Goal: Information Seeking & Learning: Learn about a topic

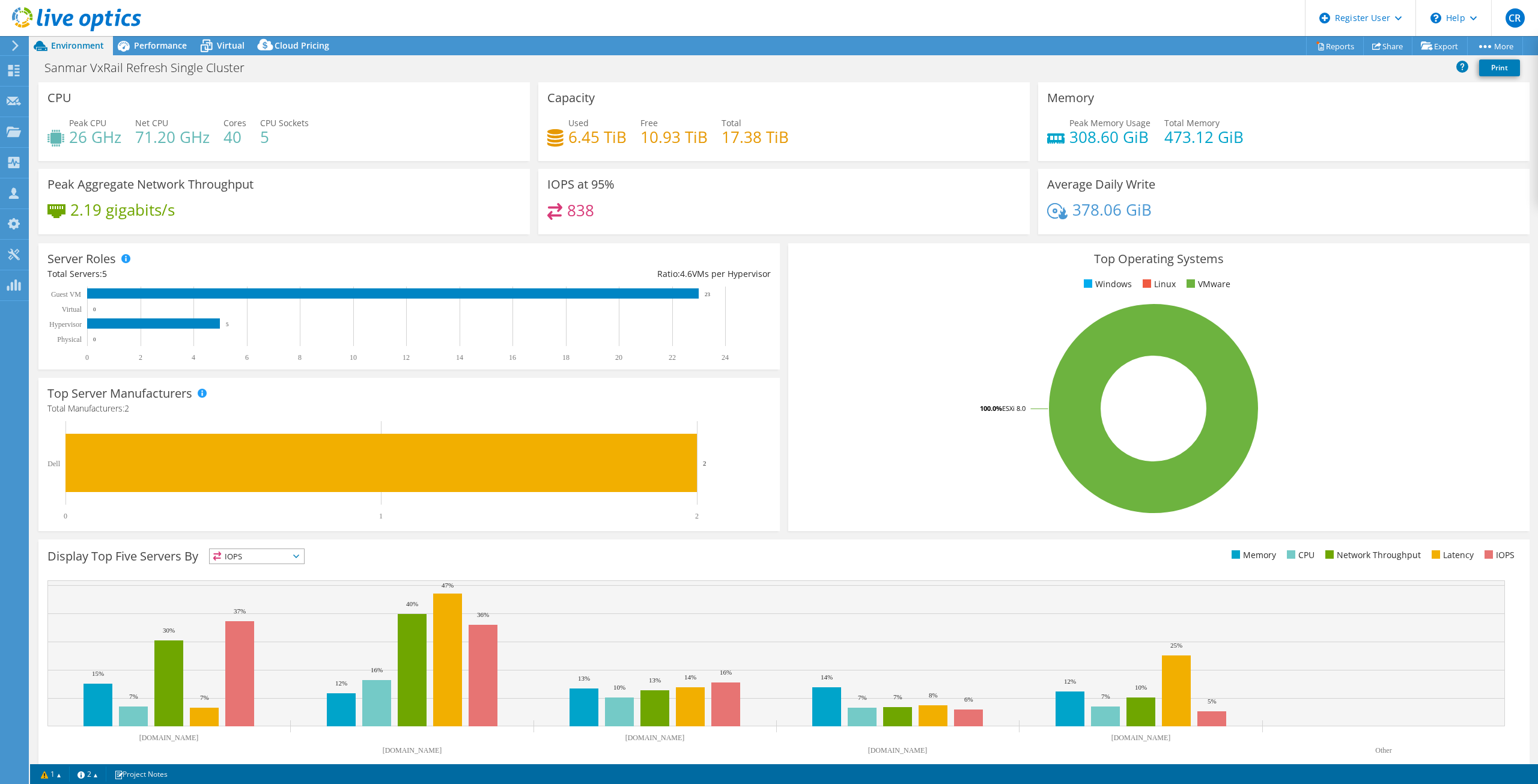
select select "USD"
click at [147, 43] on span "Performance" at bounding box center [160, 45] width 53 height 12
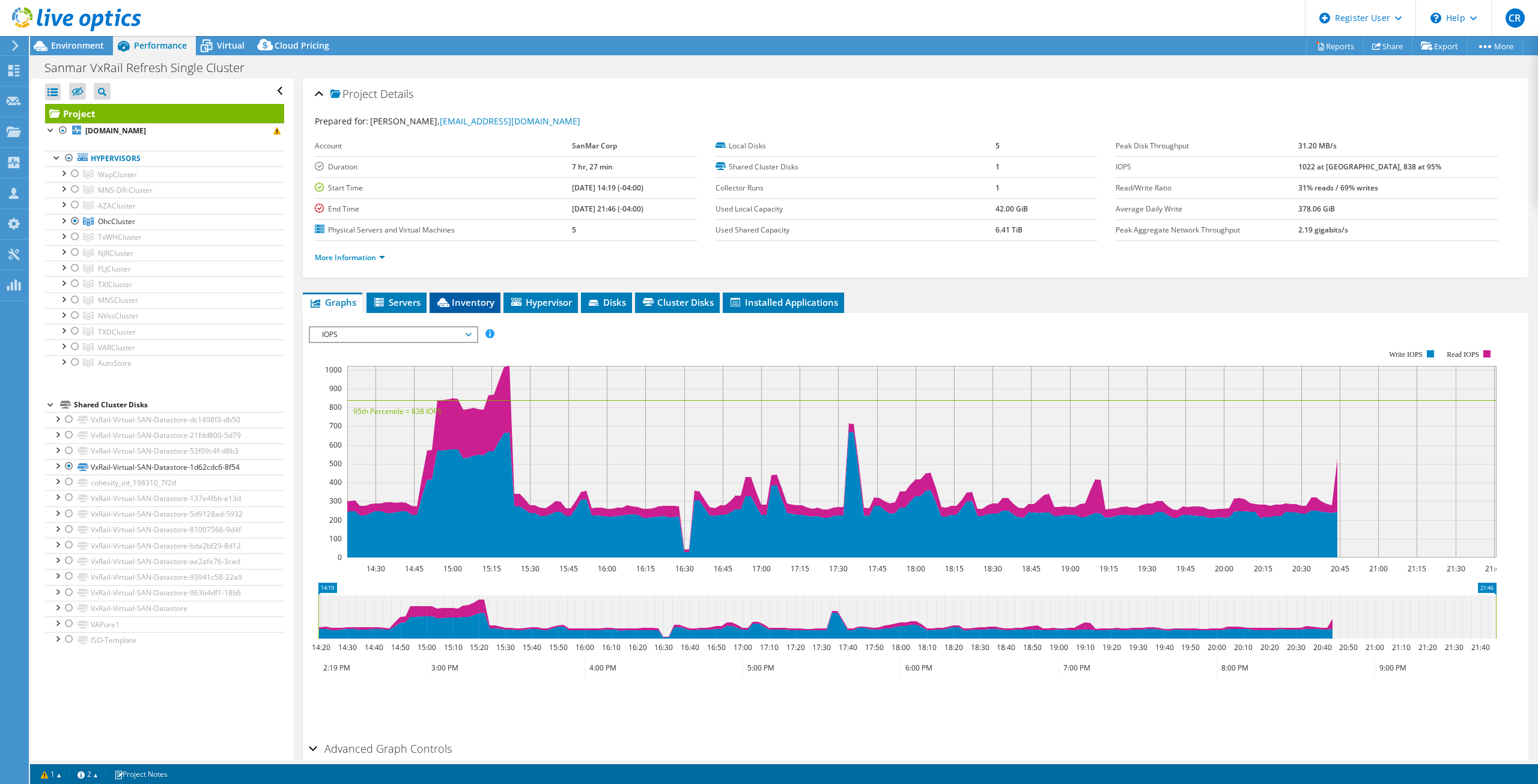
click at [477, 309] on li "Inventory" at bounding box center [465, 303] width 71 height 21
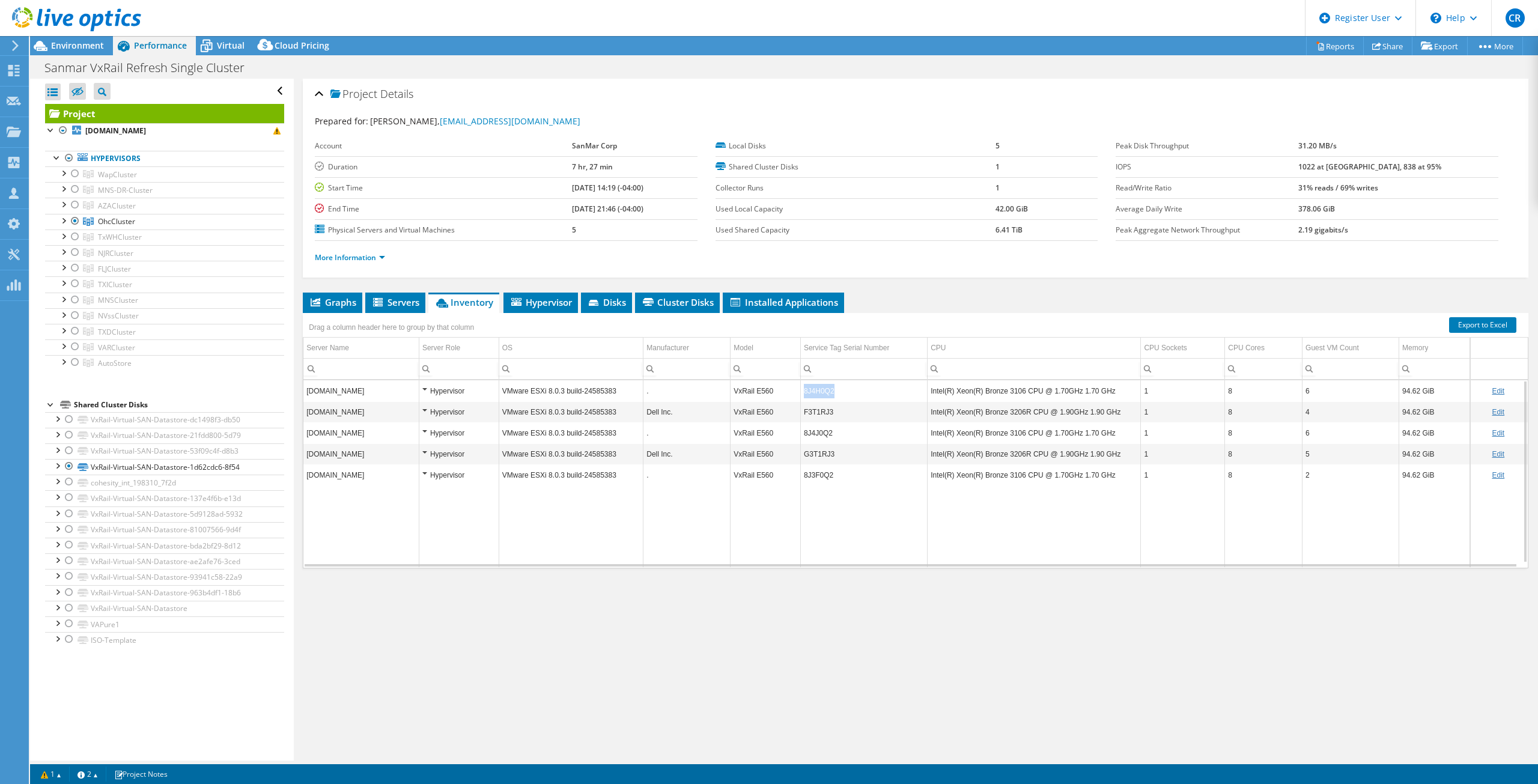
drag, startPoint x: 839, startPoint y: 390, endPoint x: 801, endPoint y: 391, distance: 38.0
click at [801, 391] on td "8J4H0Q2" at bounding box center [864, 391] width 127 height 21
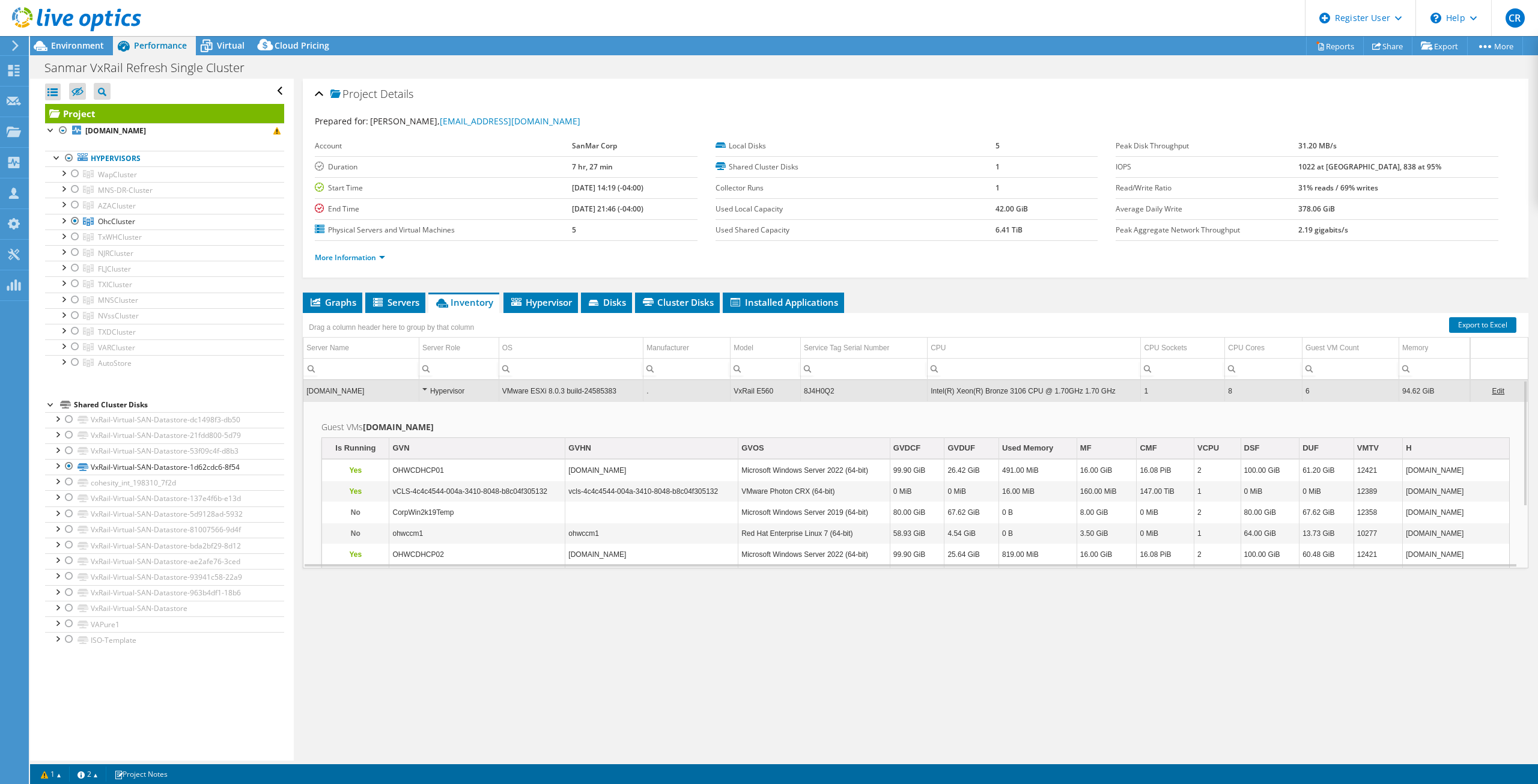
copy td "8J4H0Q2"
drag, startPoint x: 838, startPoint y: 390, endPoint x: 802, endPoint y: 393, distance: 36.1
click at [802, 393] on td "8J4H0Q2" at bounding box center [864, 391] width 127 height 21
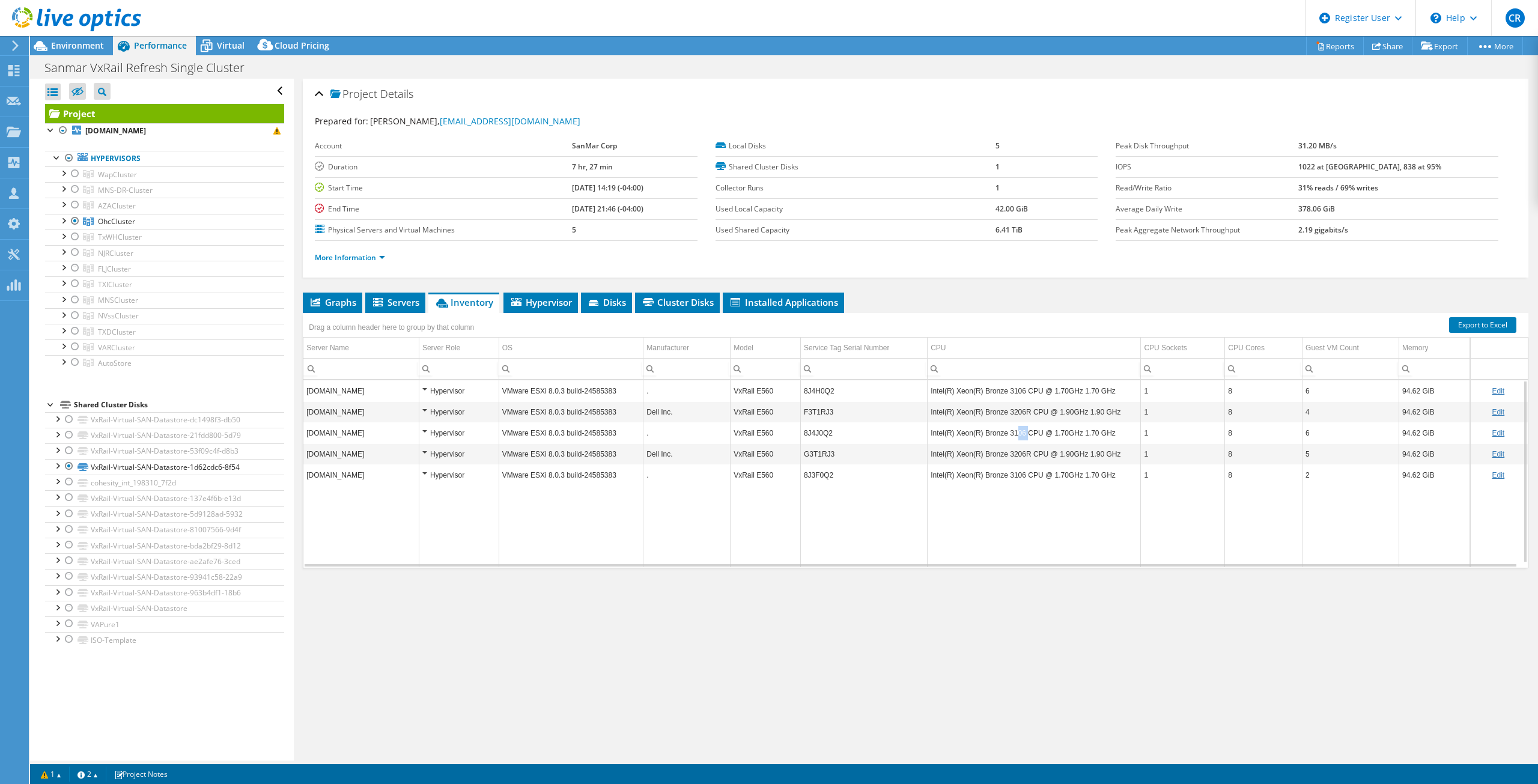
drag, startPoint x: 1020, startPoint y: 434, endPoint x: 1012, endPoint y: 435, distance: 8.1
click at [1012, 435] on td "Intel(R) Xeon(R) Bronze 3106 CPU @ 1.70GHz 1.70 GHz" at bounding box center [1034, 433] width 214 height 21
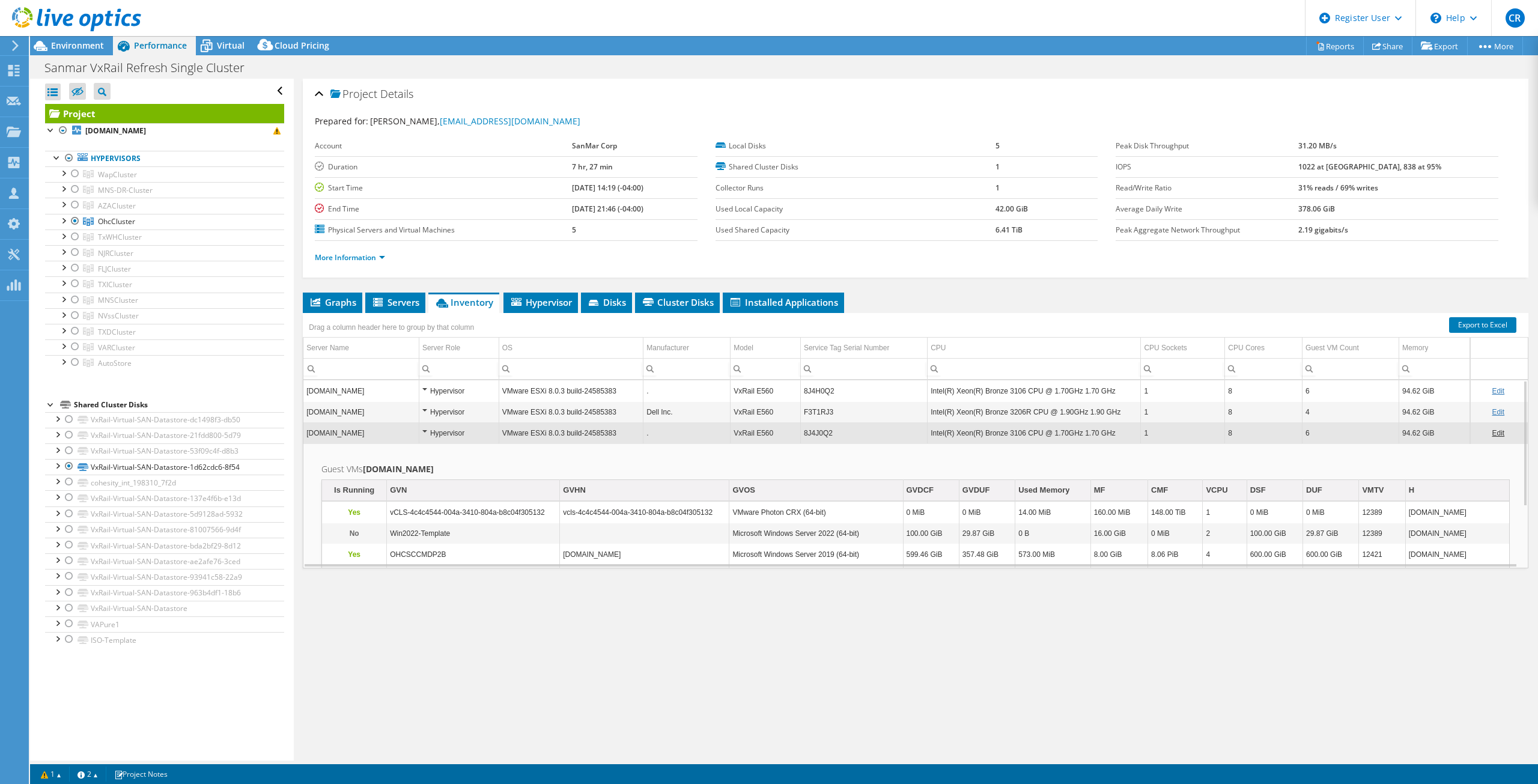
click at [1001, 434] on td "Intel(R) Xeon(R) Bronze 3106 CPU @ 1.70GHz 1.70 GHz" at bounding box center [1034, 433] width 214 height 21
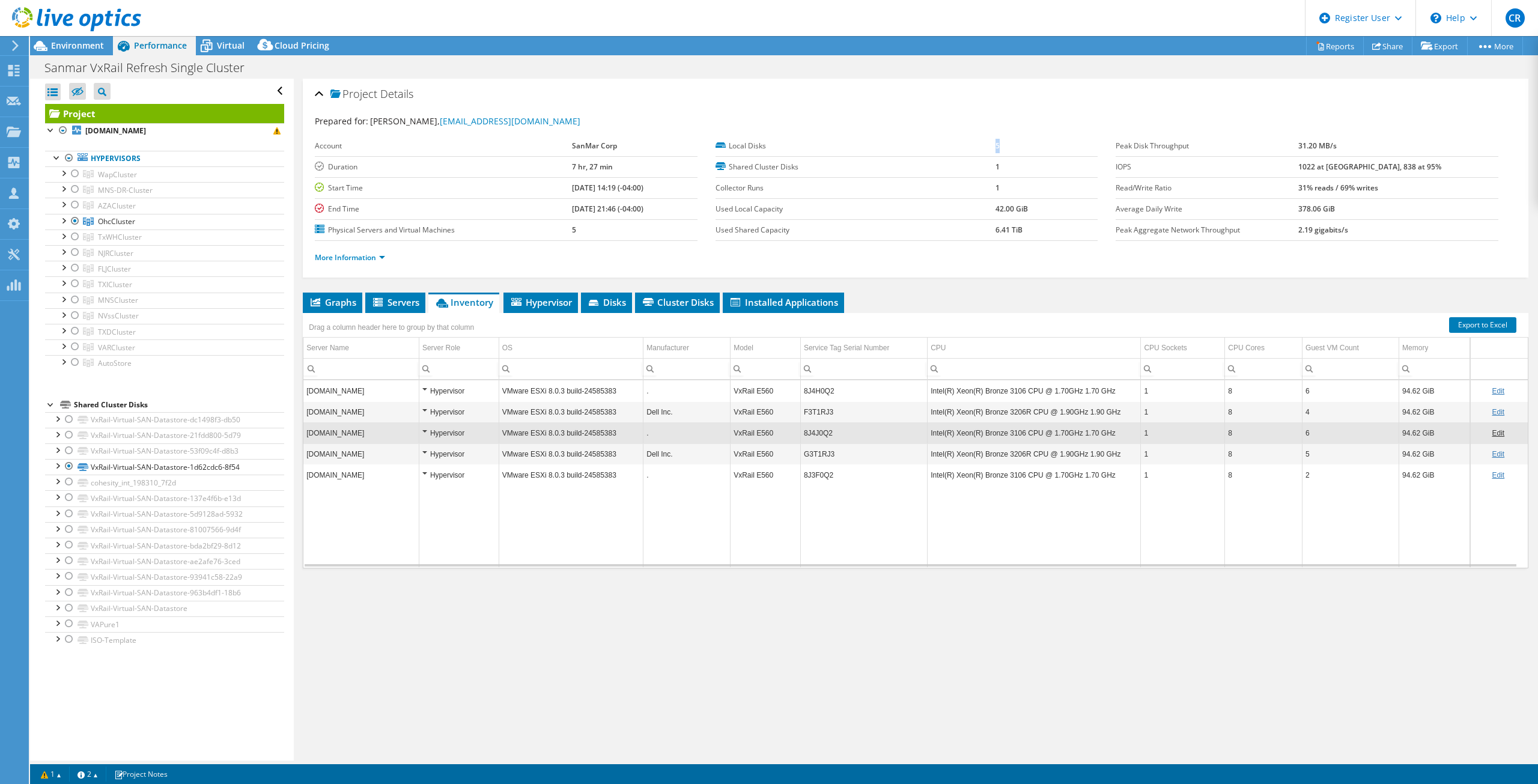
drag, startPoint x: 994, startPoint y: 141, endPoint x: 1016, endPoint y: 145, distance: 22.4
click at [1016, 145] on tr "Local Disks 5" at bounding box center [908, 146] width 383 height 21
click at [1018, 148] on td "5" at bounding box center [1047, 146] width 102 height 21
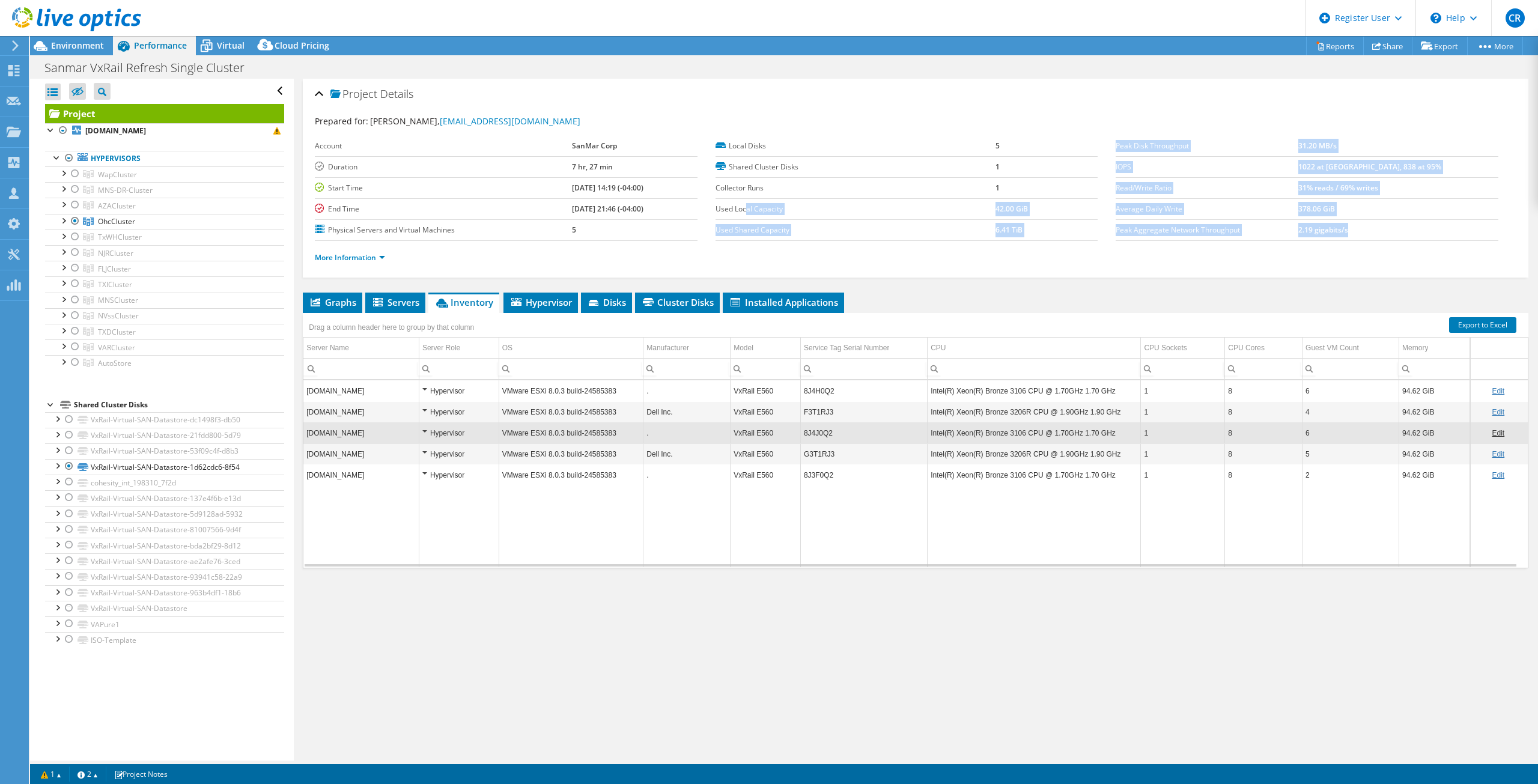
drag, startPoint x: 1400, startPoint y: 228, endPoint x: 744, endPoint y: 207, distance: 656.3
click at [744, 207] on section "Prepared for: [PERSON_NAME], [EMAIL_ADDRESS][DOMAIN_NAME] Account SanMar Corp D…" at bounding box center [916, 195] width 1202 height 160
click at [843, 209] on label "Used Local Capacity" at bounding box center [856, 209] width 280 height 12
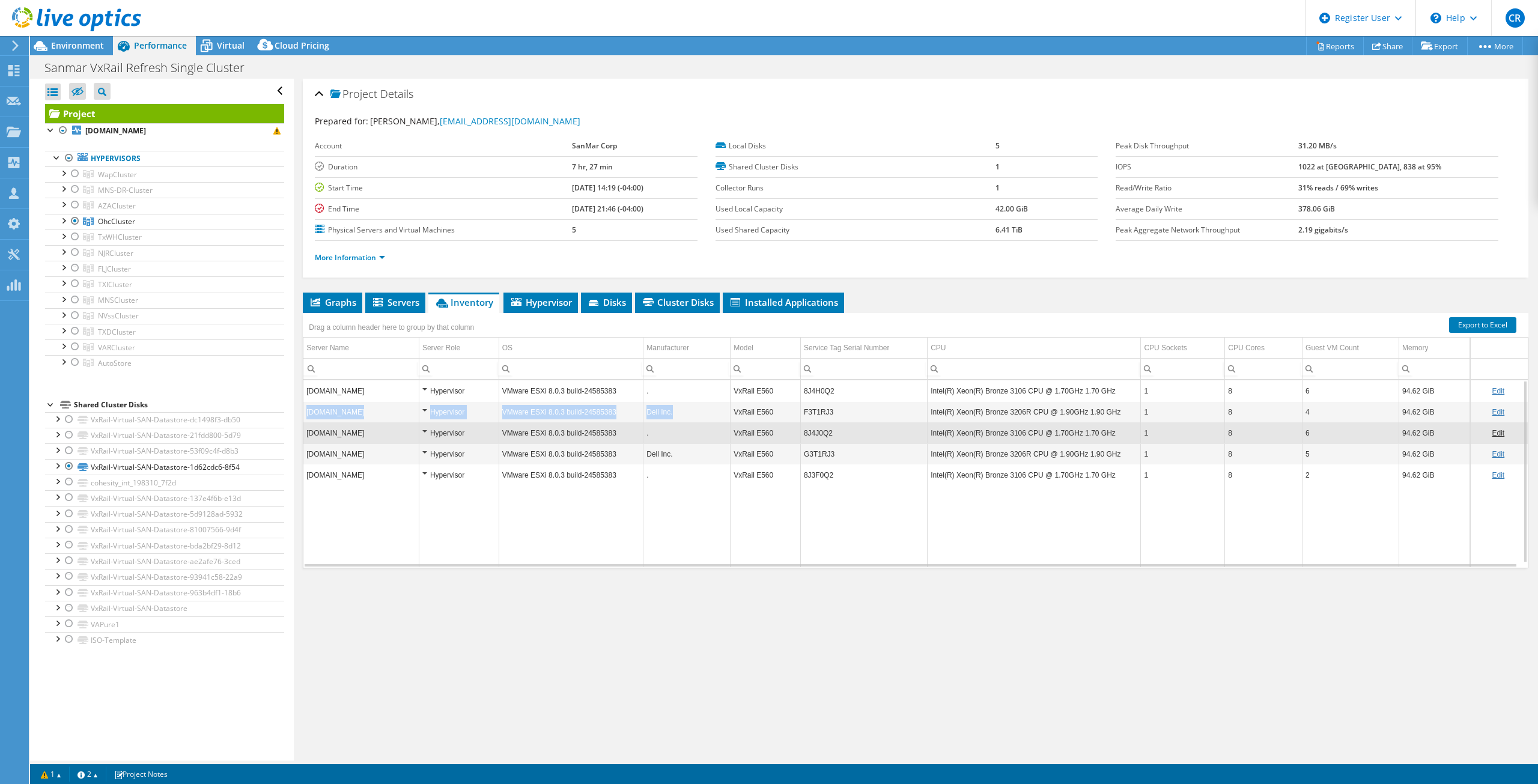
drag, startPoint x: 682, startPoint y: 411, endPoint x: 304, endPoint y: 412, distance: 378.0
click at [304, 412] on tr "[DOMAIN_NAME] Hypervisor VMware ESXi 8.0.3 build-24585383 Dell Inc. VxRail E560…" at bounding box center [915, 412] width 1224 height 21
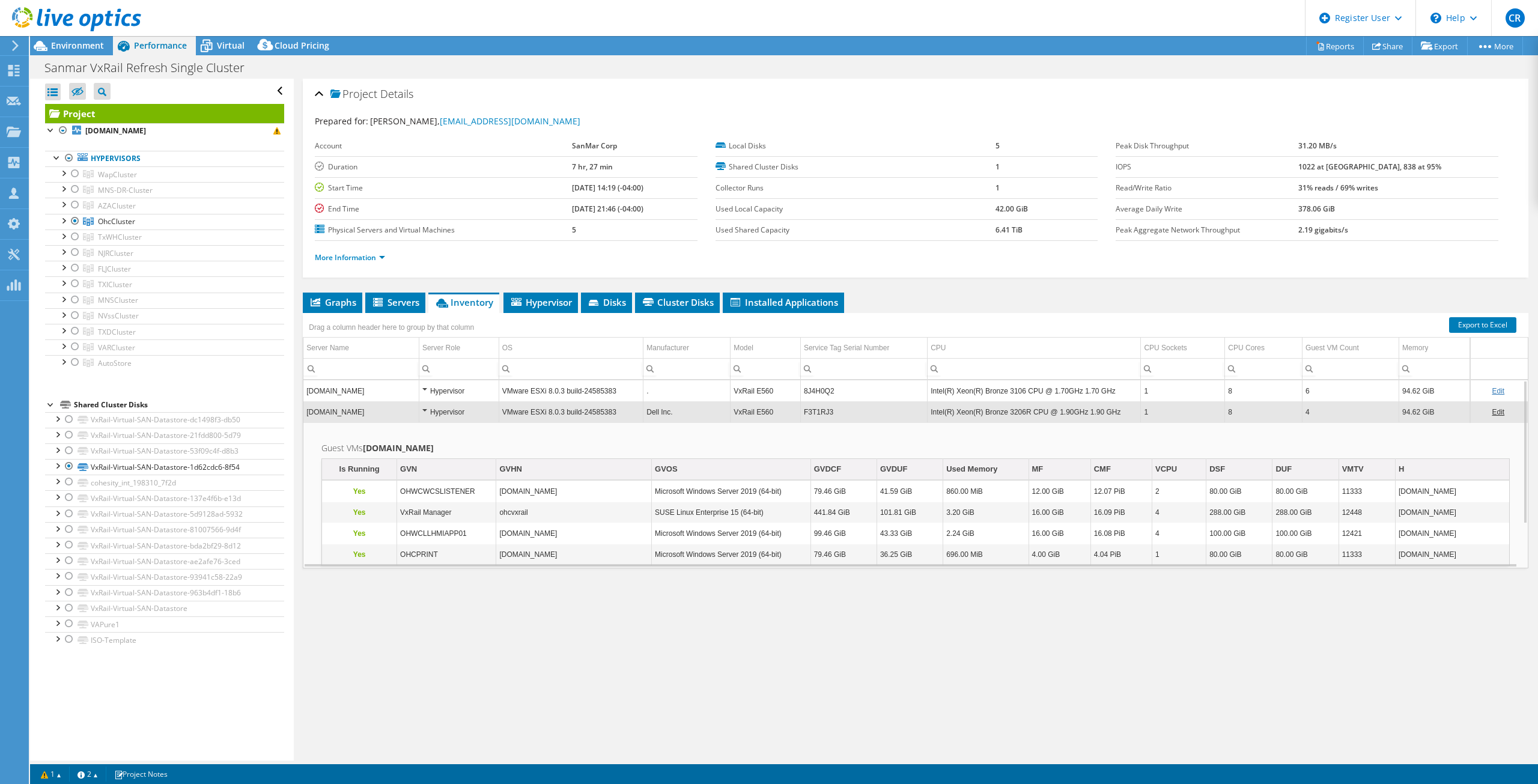
click at [425, 409] on div "Hypervisor" at bounding box center [459, 412] width 73 height 14
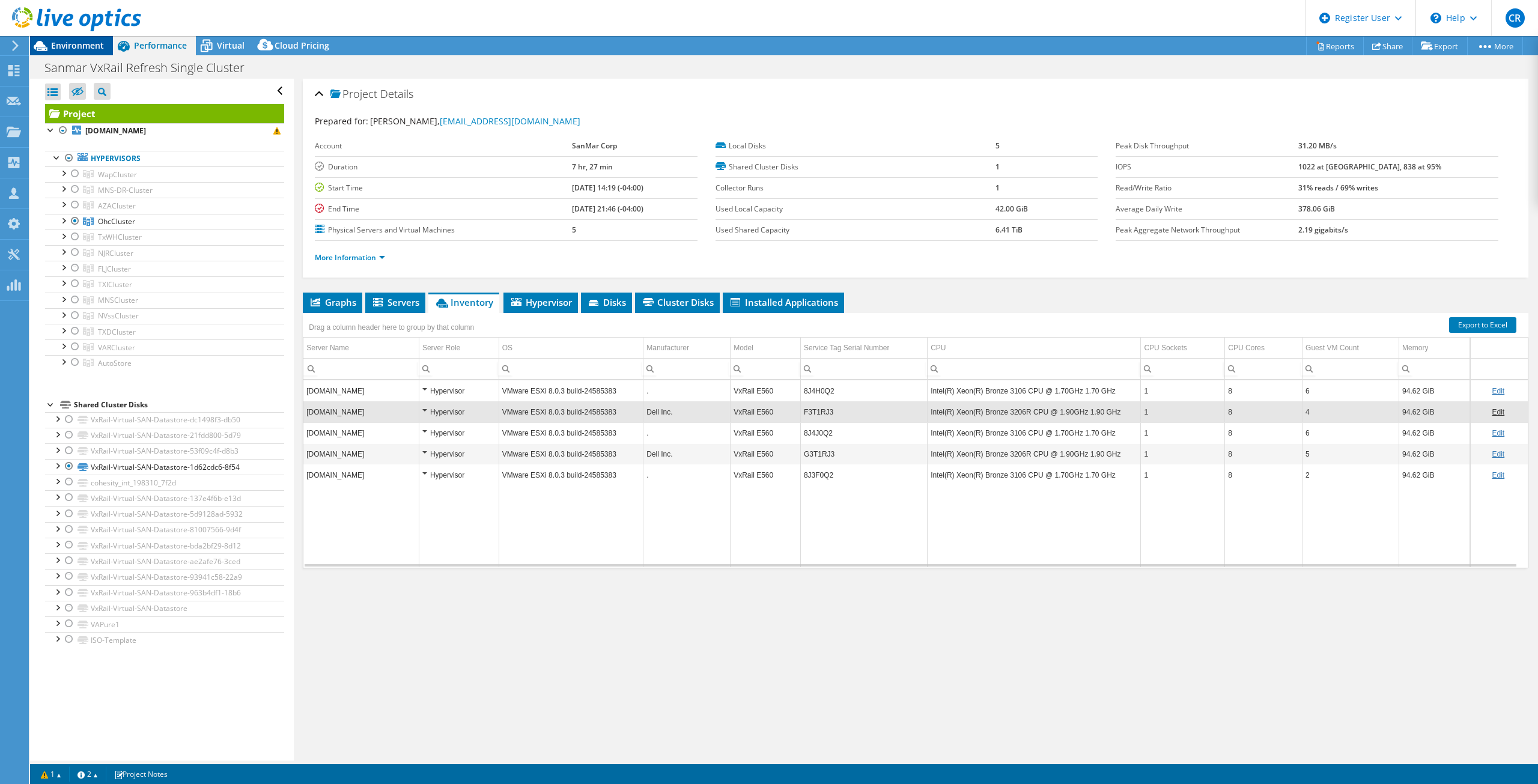
click at [89, 47] on span "Environment" at bounding box center [77, 45] width 53 height 12
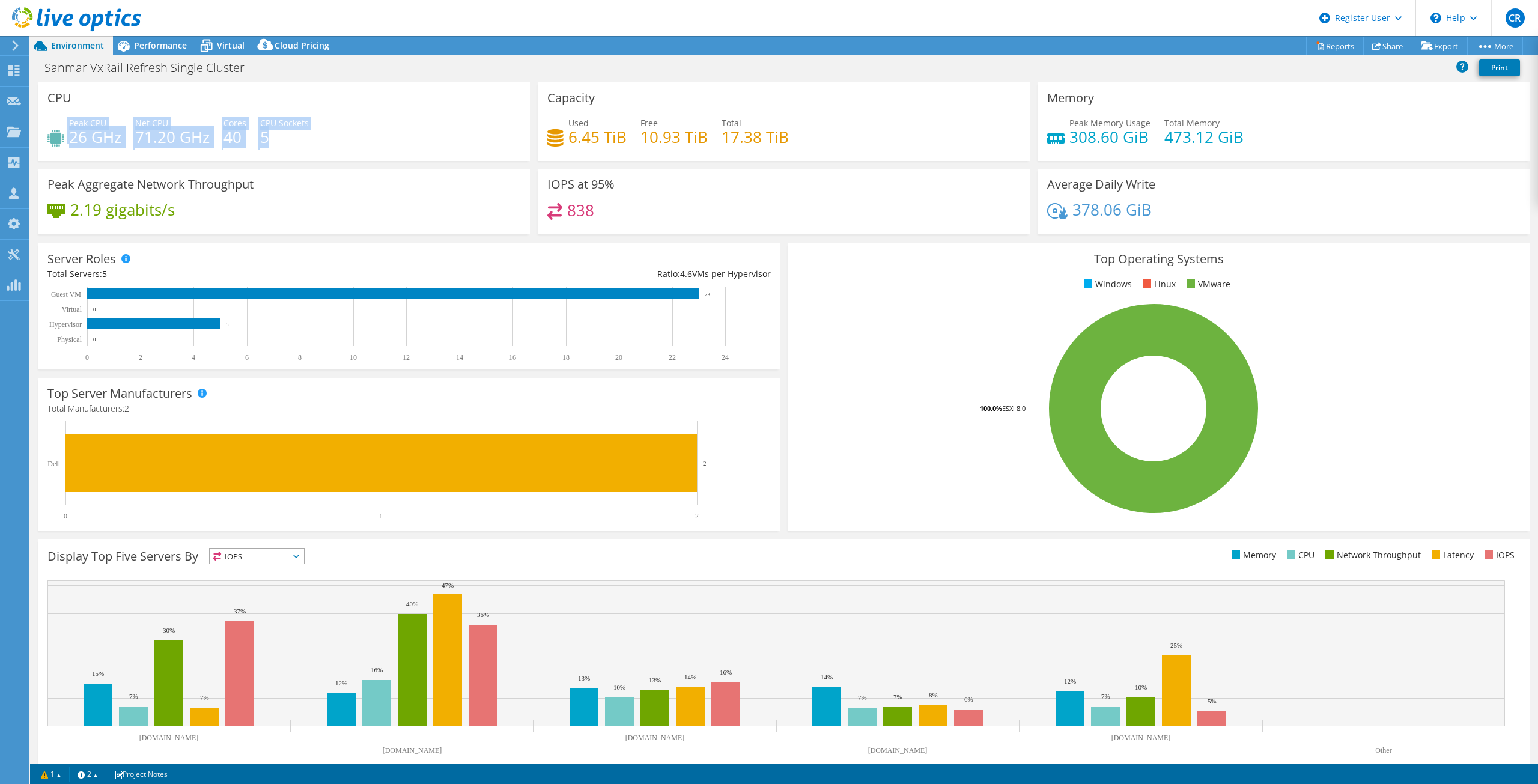
drag, startPoint x: 280, startPoint y: 141, endPoint x: 54, endPoint y: 132, distance: 226.2
click at [54, 132] on div "Peak CPU 26 GHz Net CPU 71.20 GHz Cores 40 CPU Sockets 5" at bounding box center [284, 136] width 473 height 39
click at [797, 146] on div "Used 6.45 TiB Free 10.93 TiB Total 17.38 TiB" at bounding box center [783, 136] width 473 height 39
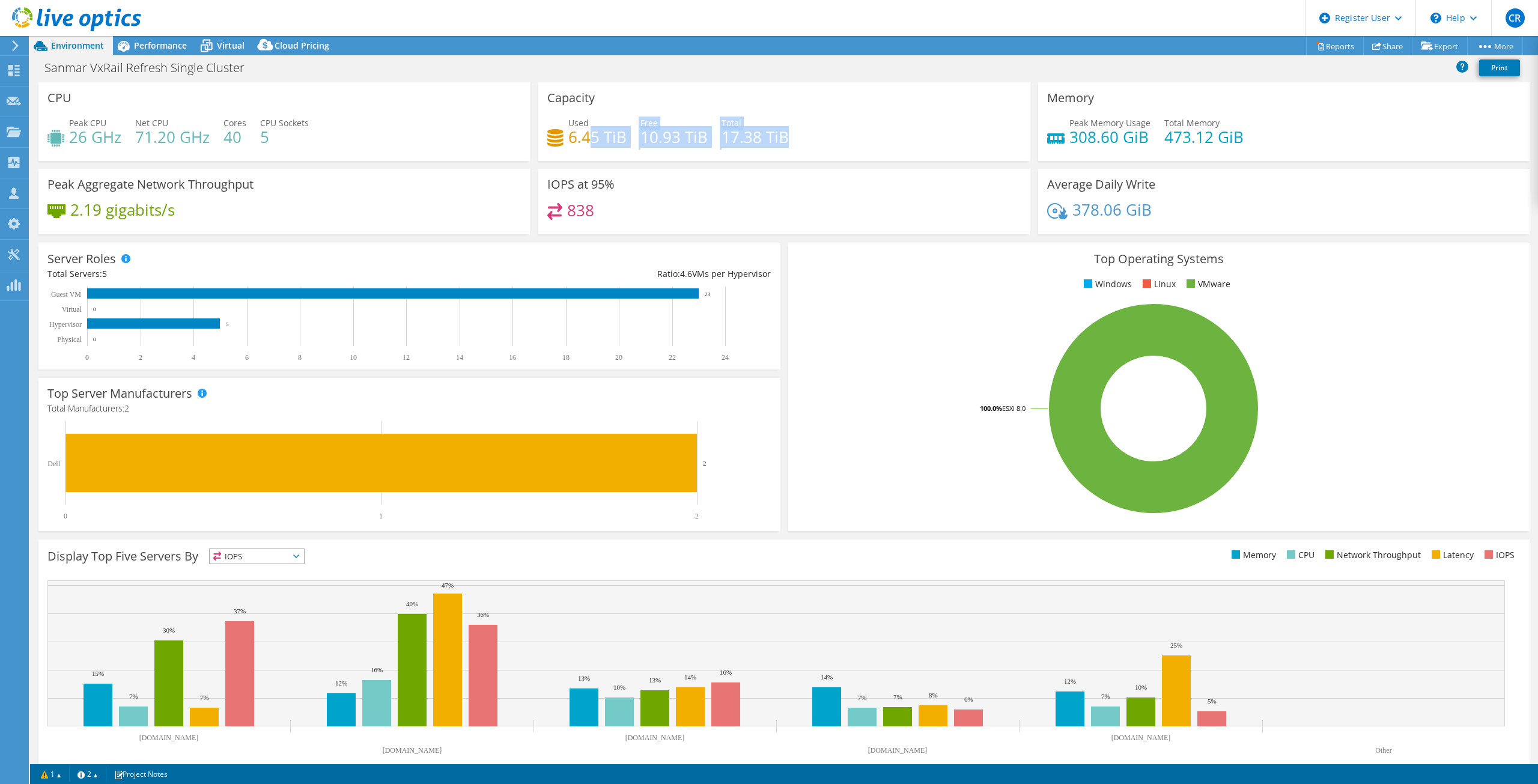
drag, startPoint x: 817, startPoint y: 132, endPoint x: 585, endPoint y: 135, distance: 232.0
click at [585, 135] on div "Used 6.45 TiB Free 10.93 TiB Total 17.38 TiB" at bounding box center [783, 136] width 473 height 39
click at [632, 134] on div "Used 6.45 TiB Free 10.93 TiB Total 17.38 TiB" at bounding box center [783, 136] width 473 height 39
drag, startPoint x: 566, startPoint y: 136, endPoint x: 614, endPoint y: 136, distance: 48.0
click at [614, 136] on h4 "6.45 TiB" at bounding box center [597, 136] width 59 height 13
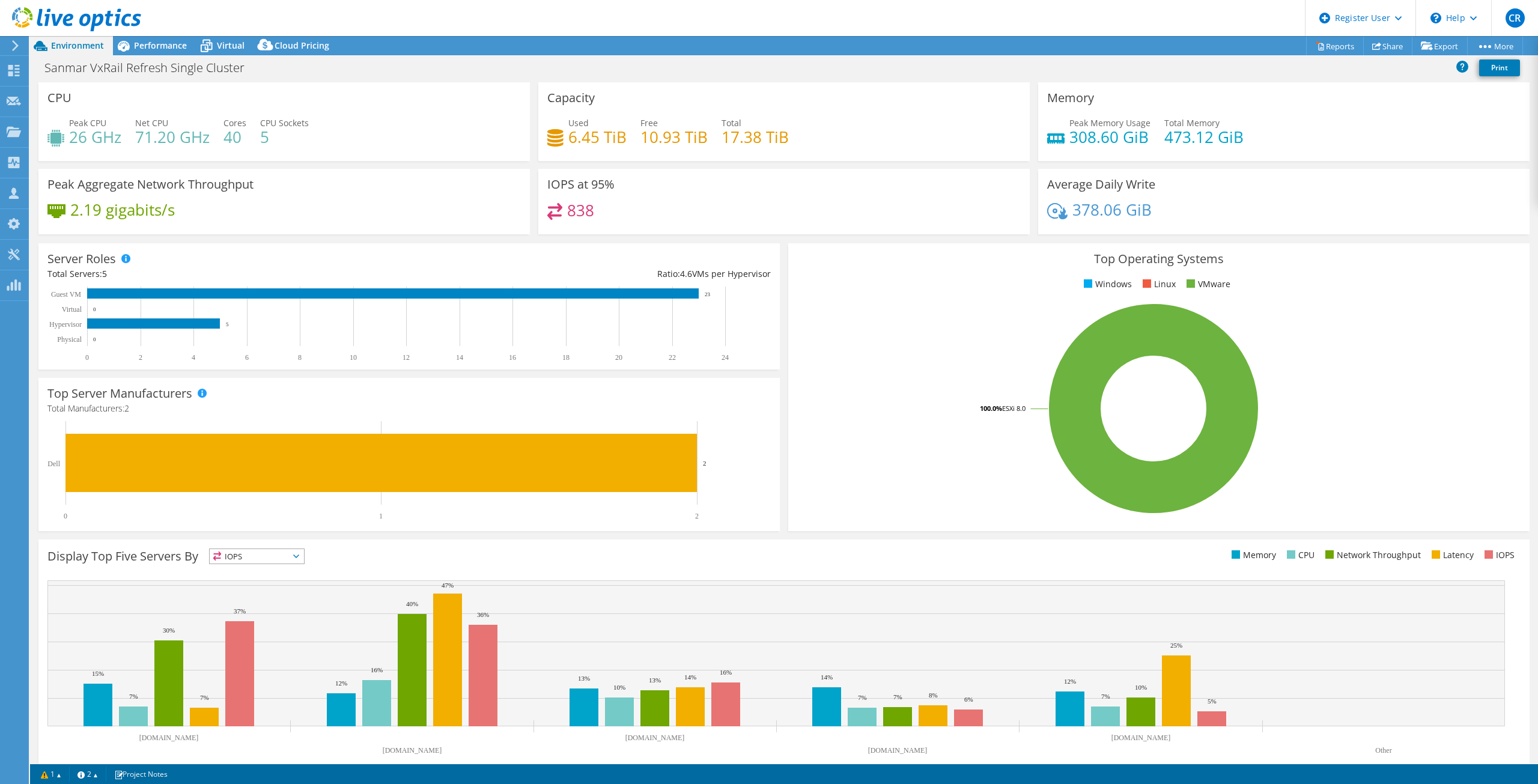
click at [235, 138] on h4 "40" at bounding box center [234, 136] width 23 height 13
drag, startPoint x: 222, startPoint y: 136, endPoint x: 238, endPoint y: 136, distance: 16.0
click at [236, 136] on div "Peak CPU 26 GHz Net CPU 71.20 GHz Cores 40 CPU Sockets 5" at bounding box center [284, 136] width 473 height 39
click at [246, 137] on div "Peak CPU 26 GHz Net CPU 71.20 GHz Cores 40 CPU Sockets 5" at bounding box center [284, 136] width 473 height 39
drag, startPoint x: 239, startPoint y: 136, endPoint x: 208, endPoint y: 138, distance: 31.1
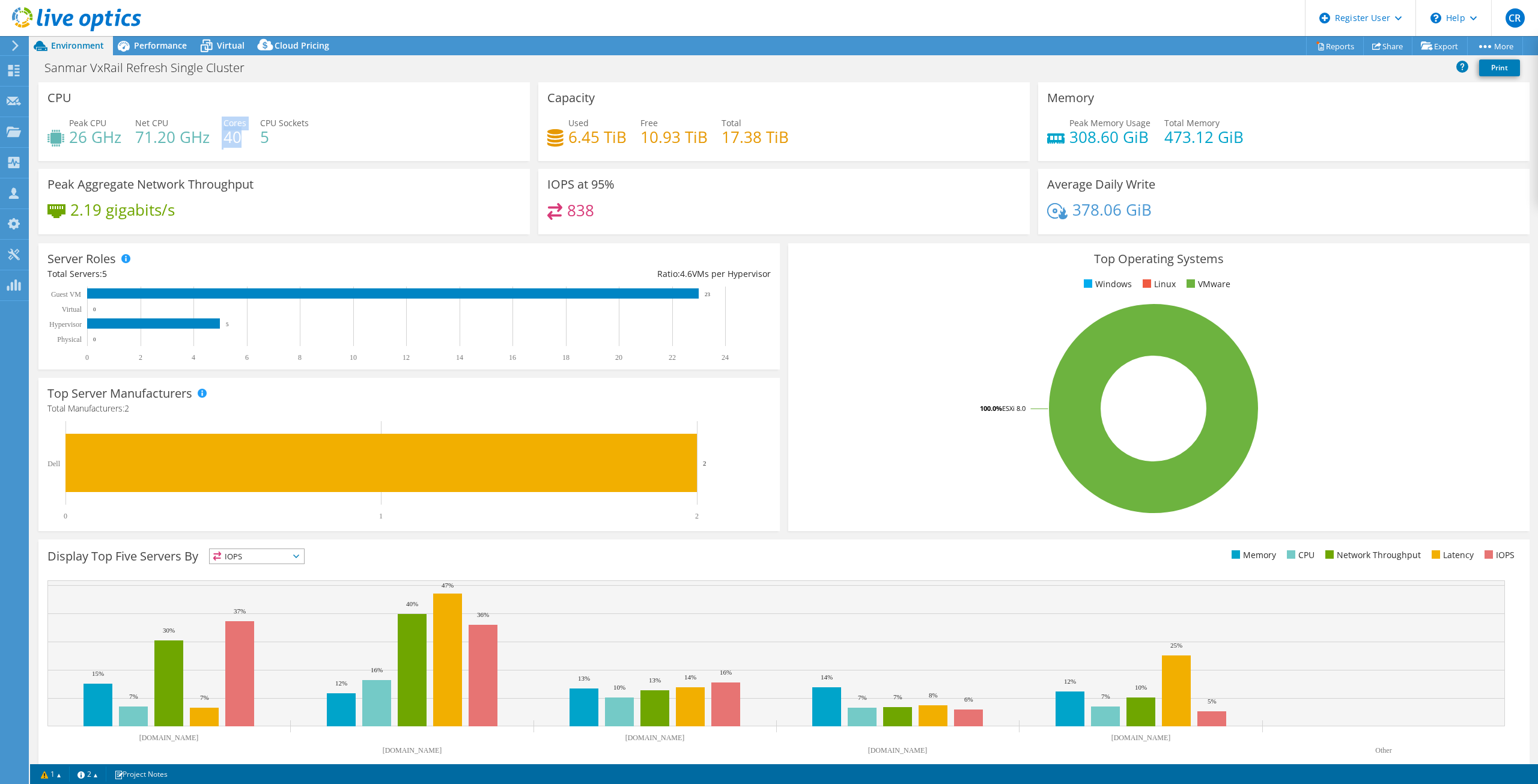
click at [208, 138] on div "Peak CPU 26 GHz Net CPU 71.20 GHz Cores 40 CPU Sockets 5" at bounding box center [284, 136] width 473 height 39
click at [228, 160] on div "CPU Peak CPU 26 GHz Net CPU 71.20 GHz Cores 40 CPU Sockets 5" at bounding box center [284, 121] width 491 height 79
click at [162, 44] on span "Performance" at bounding box center [160, 45] width 53 height 12
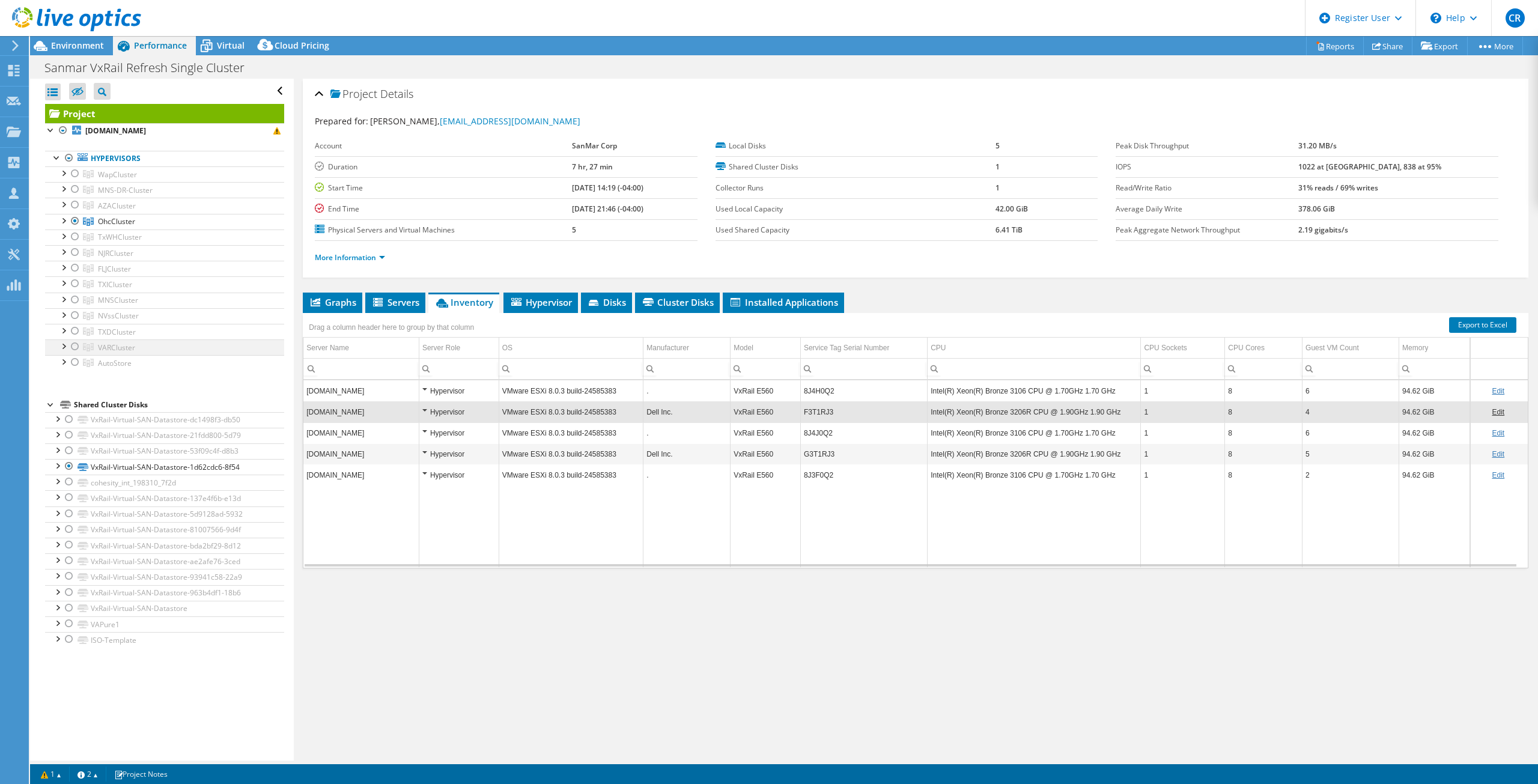
click at [59, 344] on div at bounding box center [63, 345] width 12 height 12
click at [61, 349] on div at bounding box center [63, 345] width 12 height 12
click at [76, 347] on div at bounding box center [74, 347] width 12 height 14
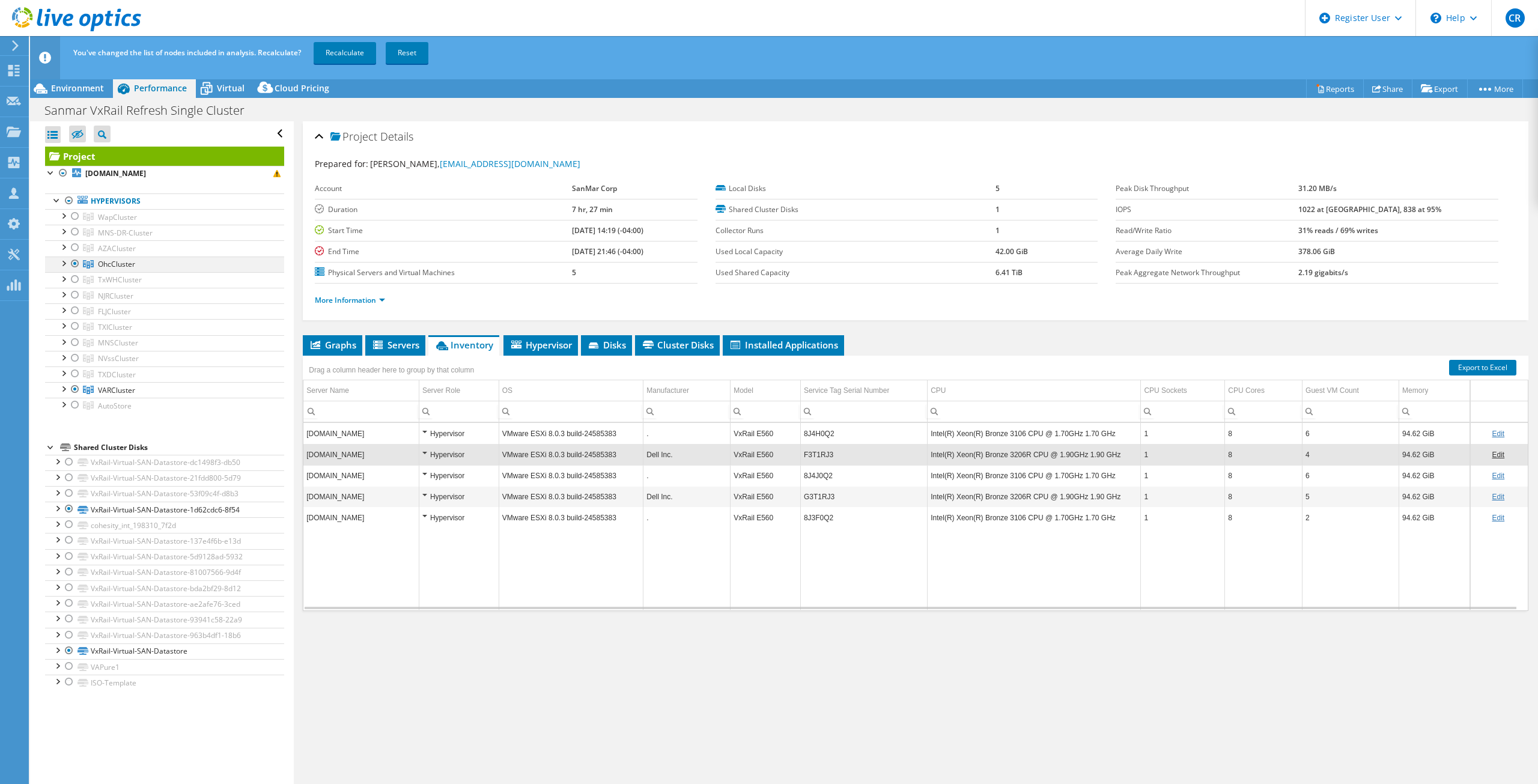
click at [72, 263] on div at bounding box center [74, 263] width 12 height 14
click at [371, 39] on div "You've changed the list of nodes included in analysis. Recalculate? Recalculate…" at bounding box center [806, 52] width 1473 height 34
click at [357, 46] on link "Recalculate" at bounding box center [345, 52] width 63 height 21
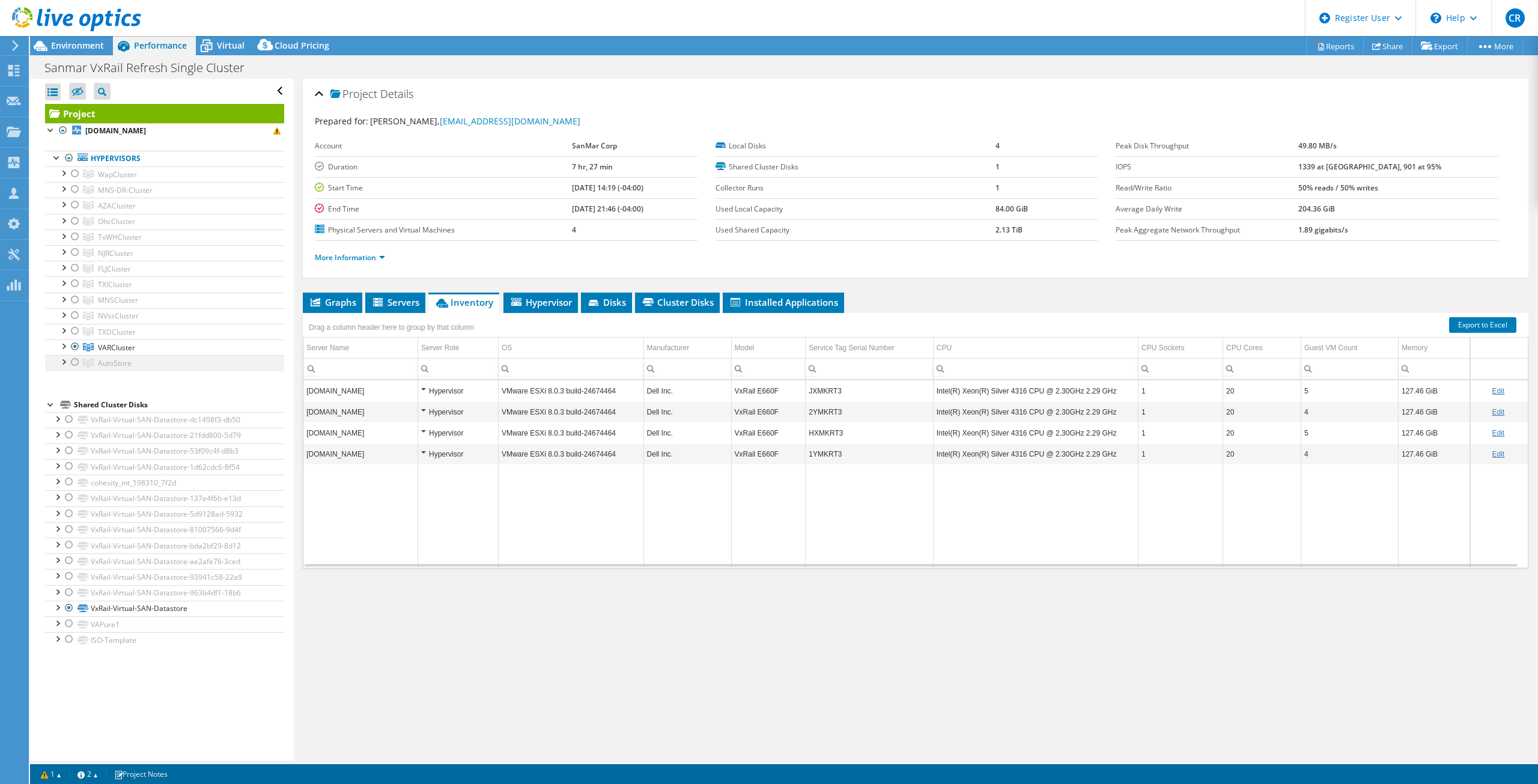
click at [63, 362] on div at bounding box center [63, 360] width 12 height 12
click at [72, 361] on div at bounding box center [74, 362] width 12 height 14
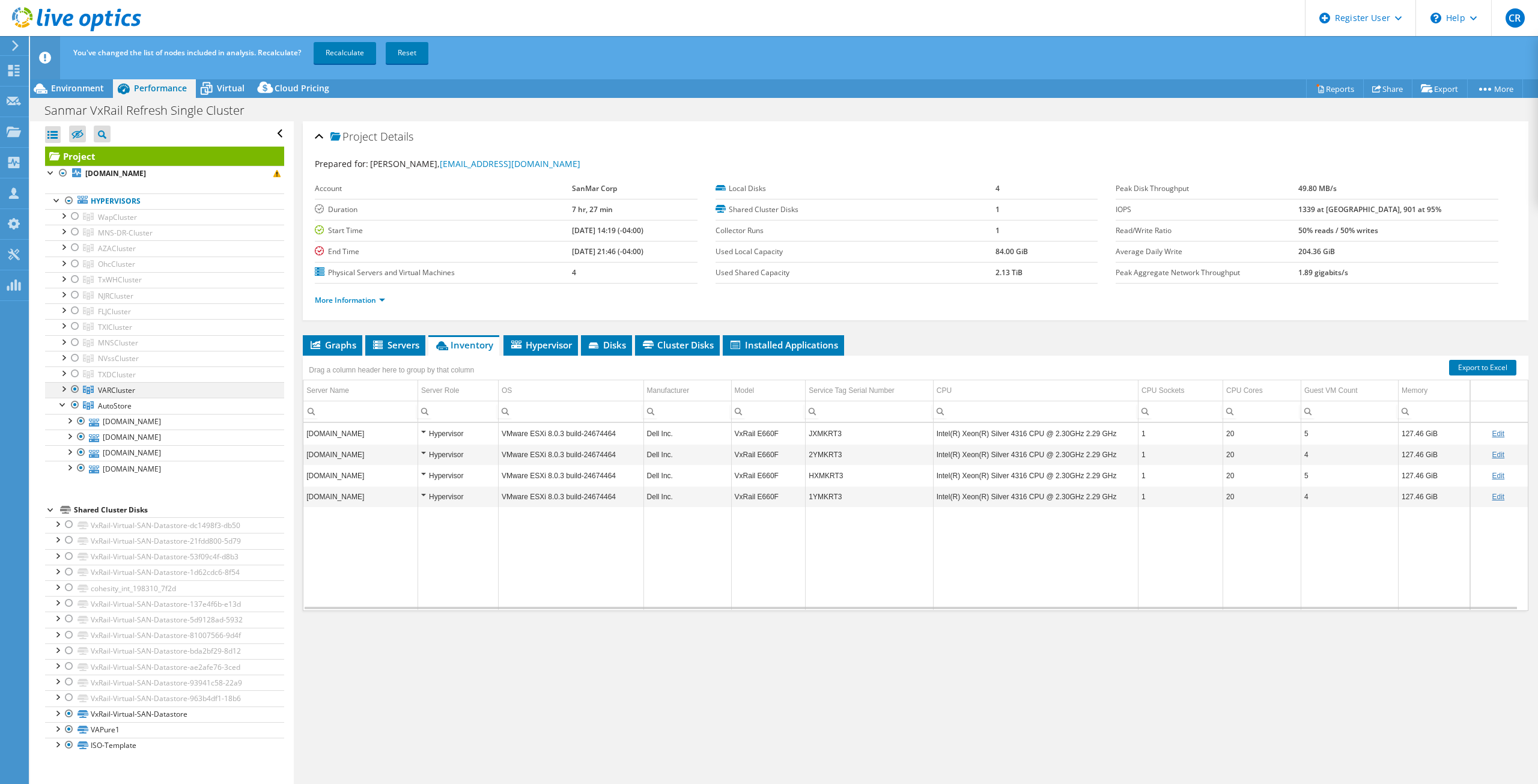
click at [73, 387] on div at bounding box center [74, 389] width 12 height 14
click at [350, 59] on link "Recalculate" at bounding box center [345, 52] width 63 height 21
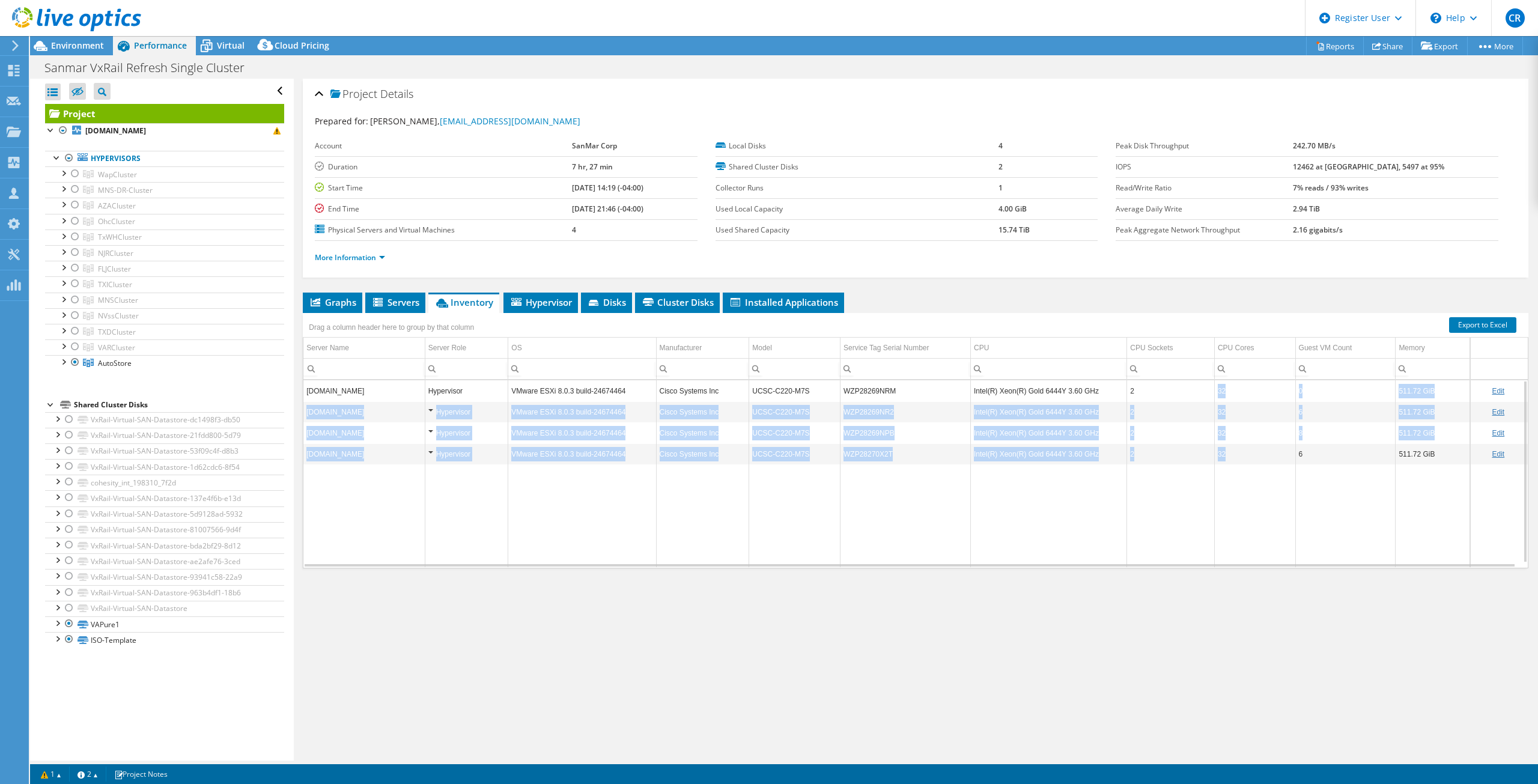
drag, startPoint x: 1208, startPoint y: 446, endPoint x: 1200, endPoint y: 398, distance: 48.7
click at [1200, 398] on tbody "[DOMAIN_NAME] Hypervisor VMware ESXi 8.0.3 build-24674464 Cisco Systems Inc UCS…" at bounding box center [915, 473] width 1224 height 187
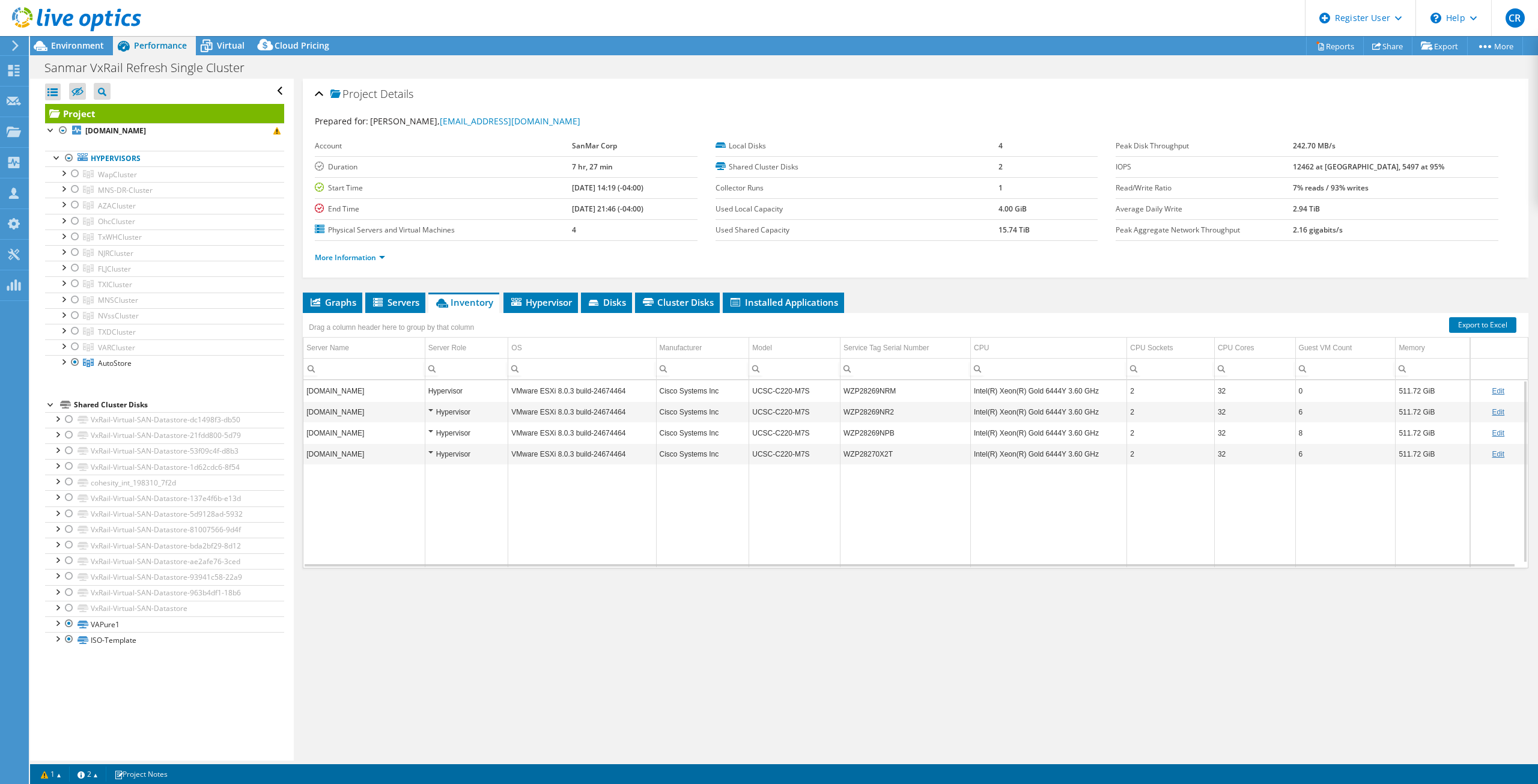
click at [1200, 487] on td "Data grid" at bounding box center [1171, 515] width 88 height 103
click at [59, 49] on span "Environment" at bounding box center [77, 45] width 53 height 12
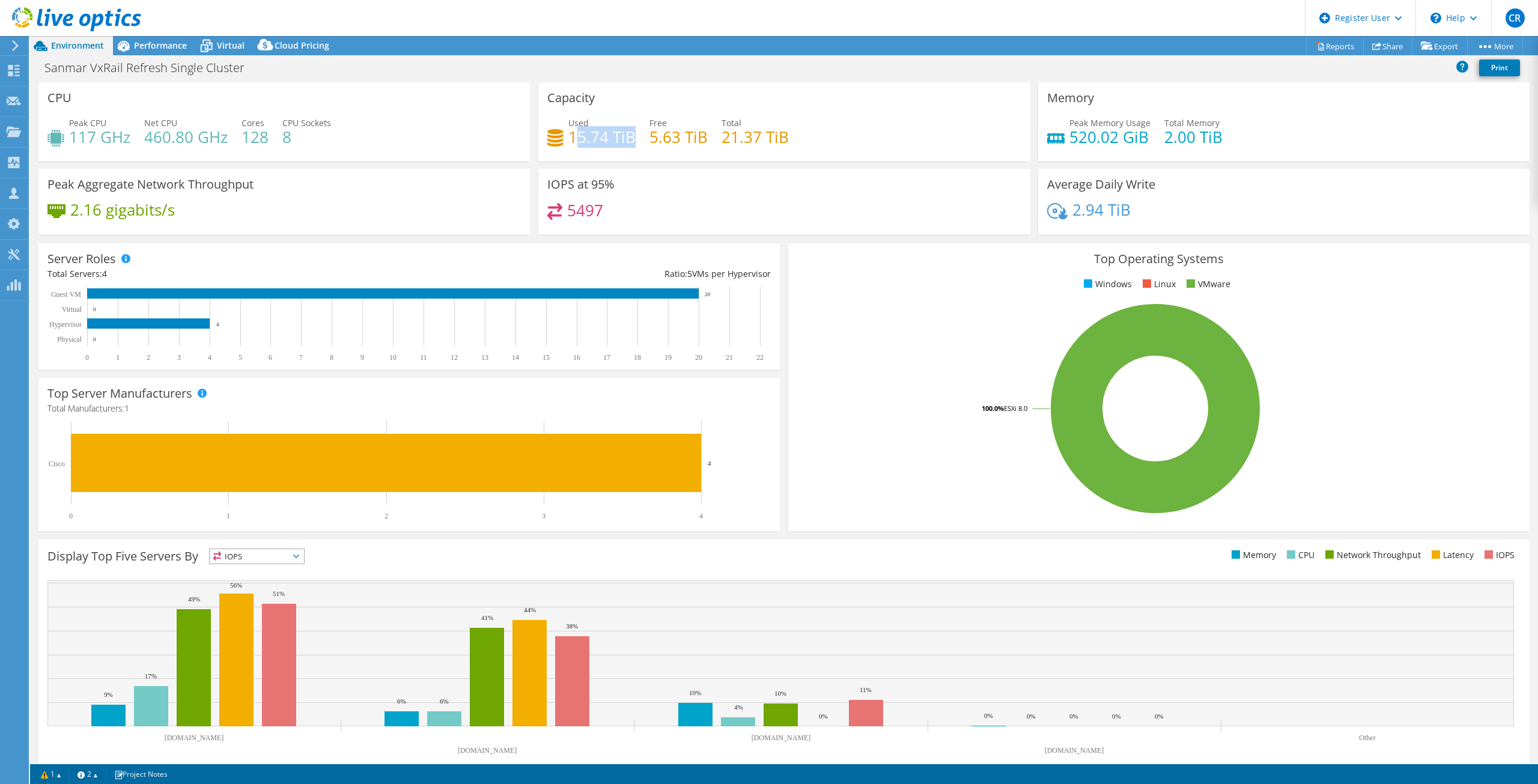
drag, startPoint x: 630, startPoint y: 134, endPoint x: 549, endPoint y: 129, distance: 81.2
click at [549, 129] on div "Used 15.74 TiB" at bounding box center [591, 130] width 88 height 27
drag, startPoint x: 722, startPoint y: 138, endPoint x: 801, endPoint y: 143, distance: 79.2
click at [801, 143] on div "Used 15.74 TiB Free 5.63 TiB Total 21.37 TiB" at bounding box center [783, 136] width 473 height 39
click at [473, 162] on div "CPU Peak CPU 117 GHz Net CPU 460.80 GHz Cores 128 CPU Sockets 8" at bounding box center [285, 125] width 500 height 87
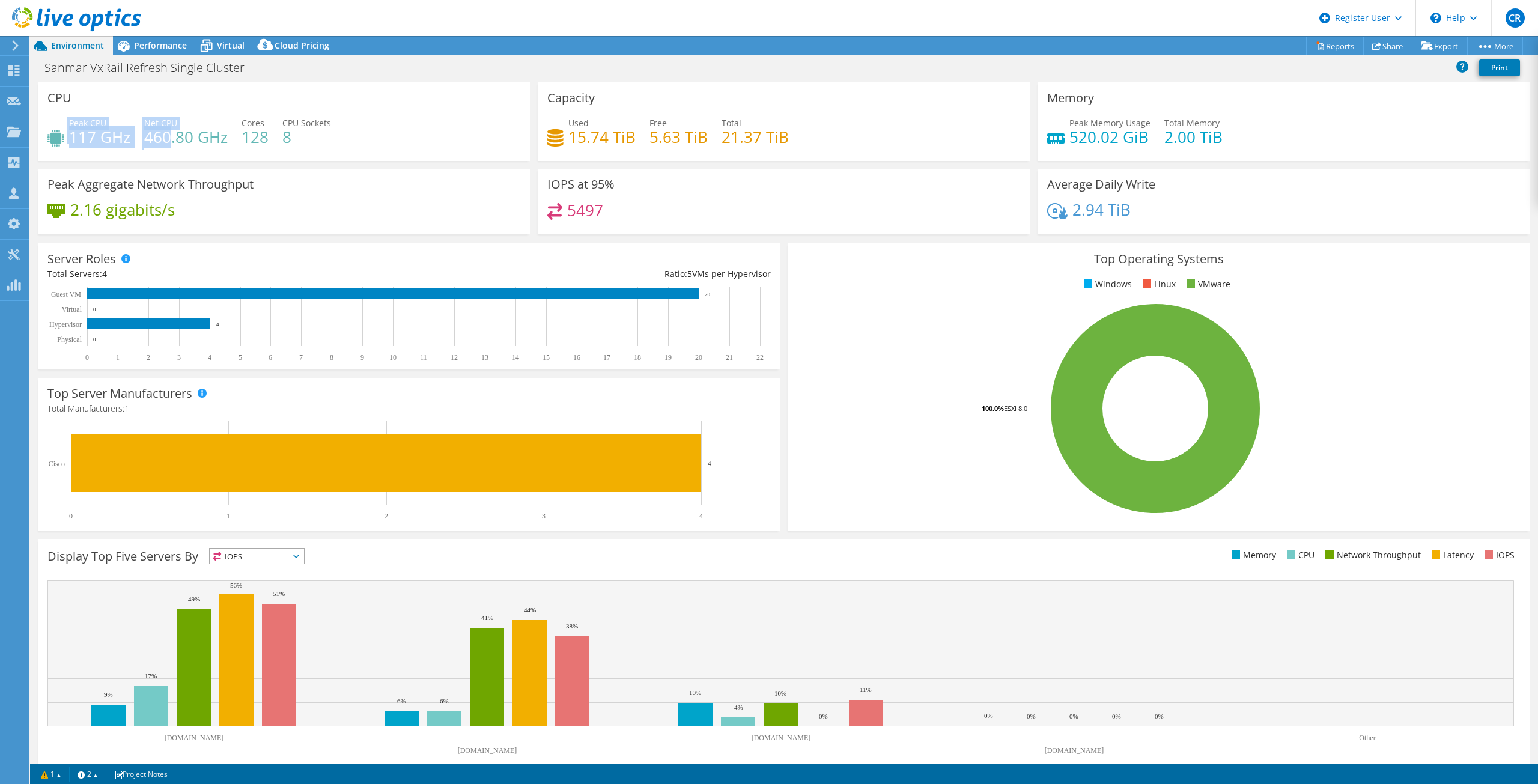
drag, startPoint x: 68, startPoint y: 138, endPoint x: 167, endPoint y: 143, distance: 99.1
click at [167, 143] on div "Peak CPU 117 GHz Net CPU 460.80 GHz Cores 128 CPU Sockets 8" at bounding box center [284, 136] width 473 height 39
click at [103, 141] on h4 "117 GHz" at bounding box center [99, 136] width 61 height 13
drag, startPoint x: 231, startPoint y: 136, endPoint x: 266, endPoint y: 138, distance: 35.1
click at [266, 138] on div "Peak CPU 117 GHz Net CPU 460.80 GHz Cores 128 CPU Sockets 8" at bounding box center [284, 136] width 473 height 39
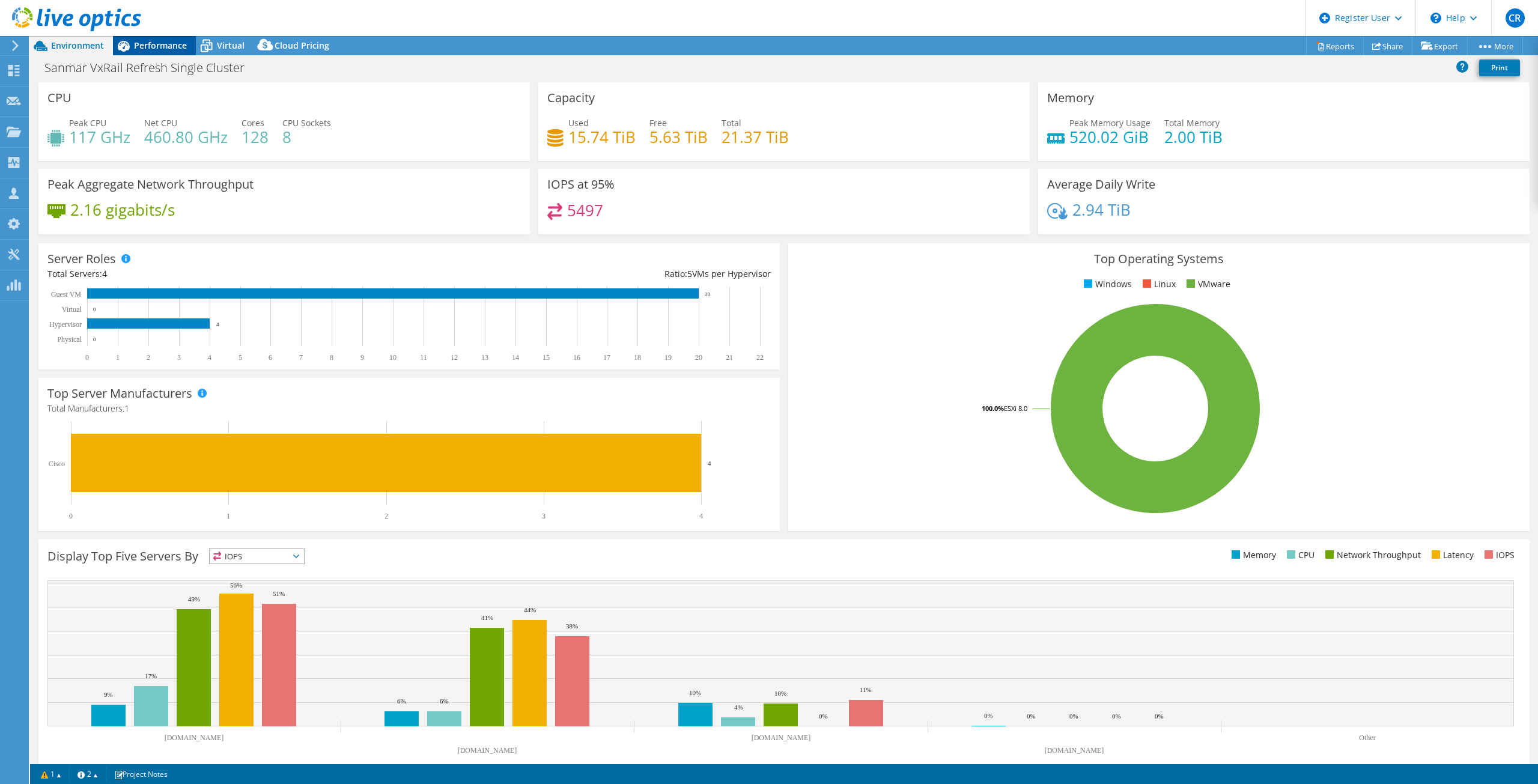
click at [139, 50] on span "Performance" at bounding box center [160, 45] width 53 height 12
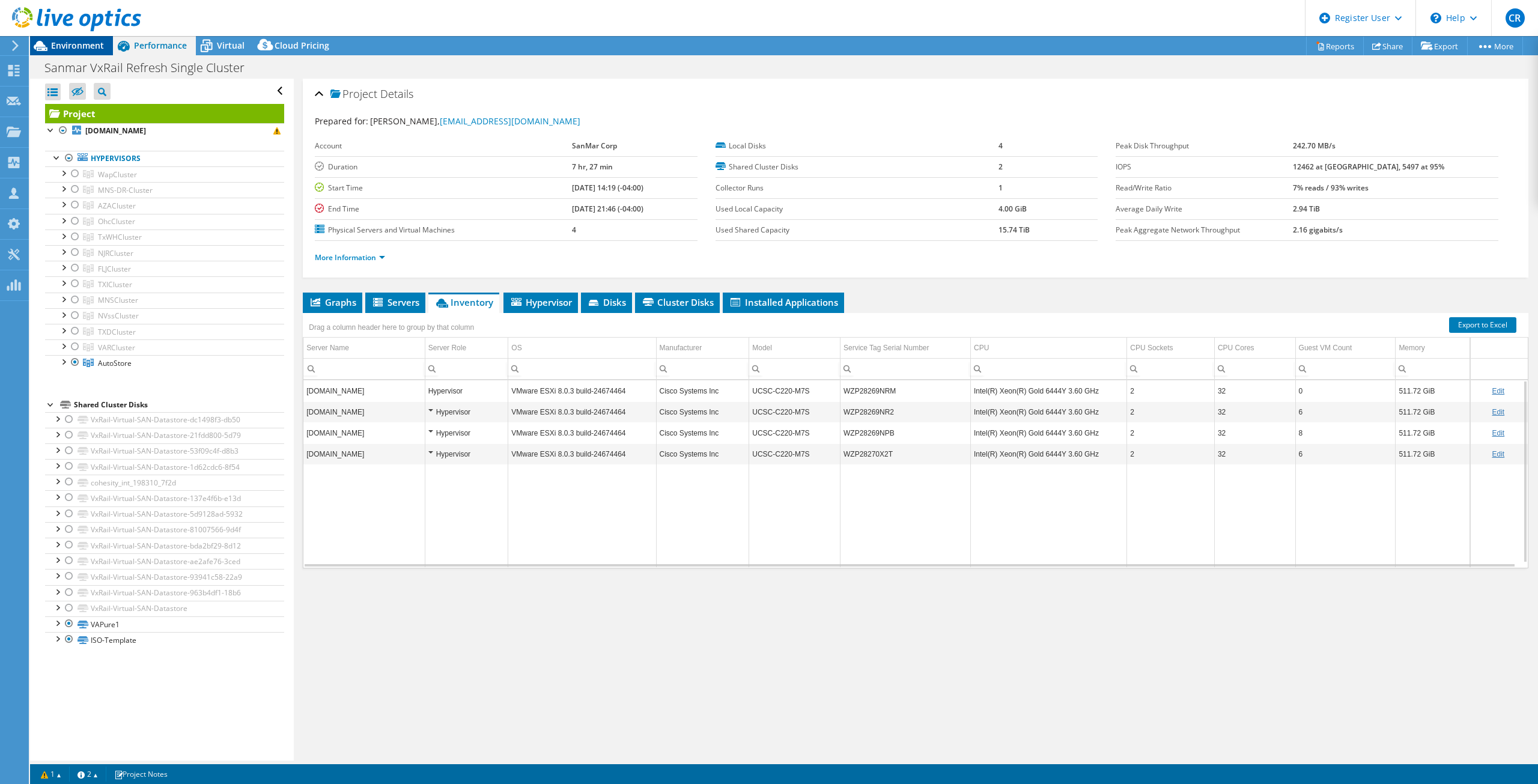
click at [58, 44] on span "Environment" at bounding box center [77, 45] width 53 height 12
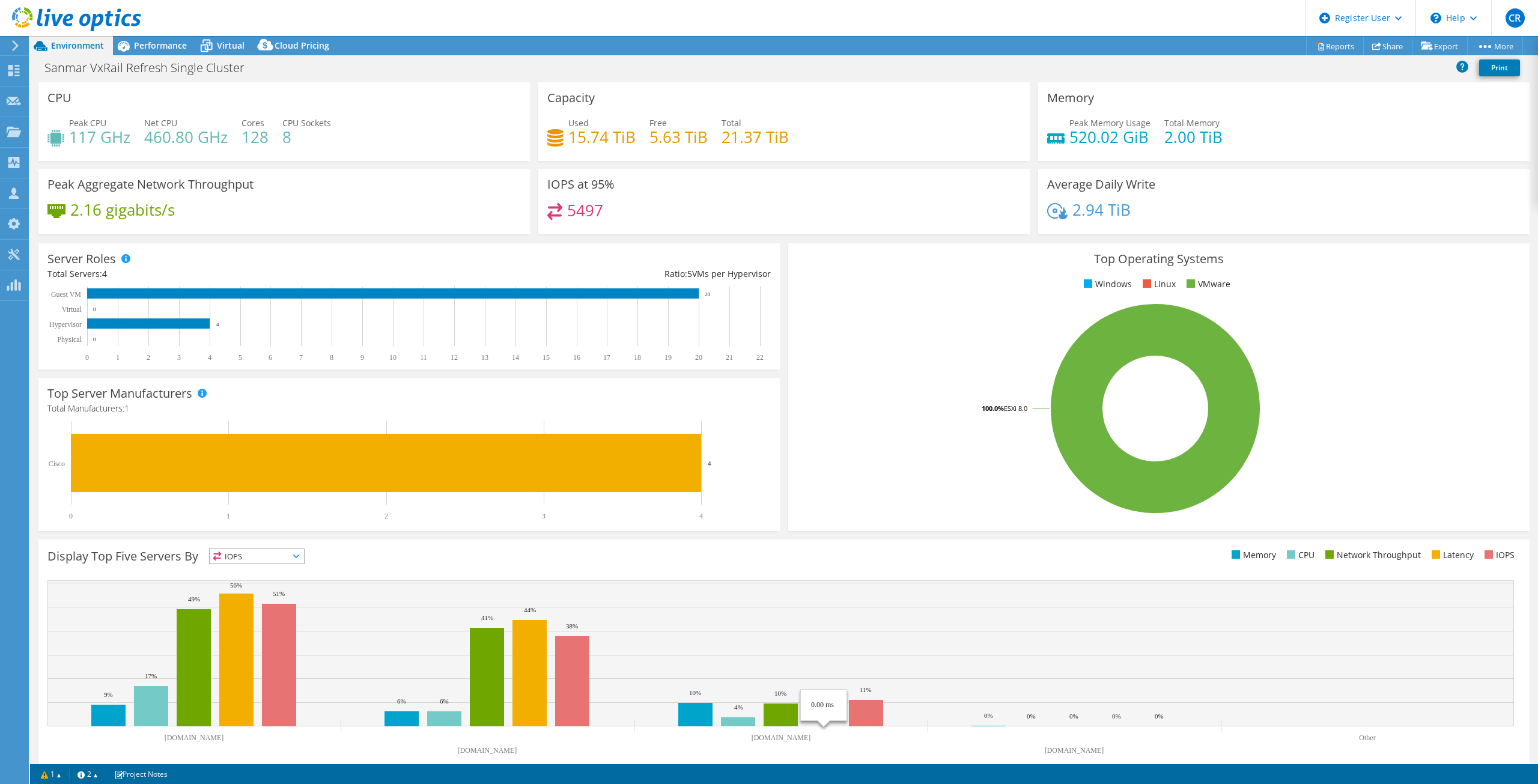
click at [964, 686] on rect at bounding box center [781, 653] width 1467 height 146
click at [18, 39] on div at bounding box center [70, 20] width 141 height 40
click at [12, 45] on icon at bounding box center [15, 45] width 9 height 11
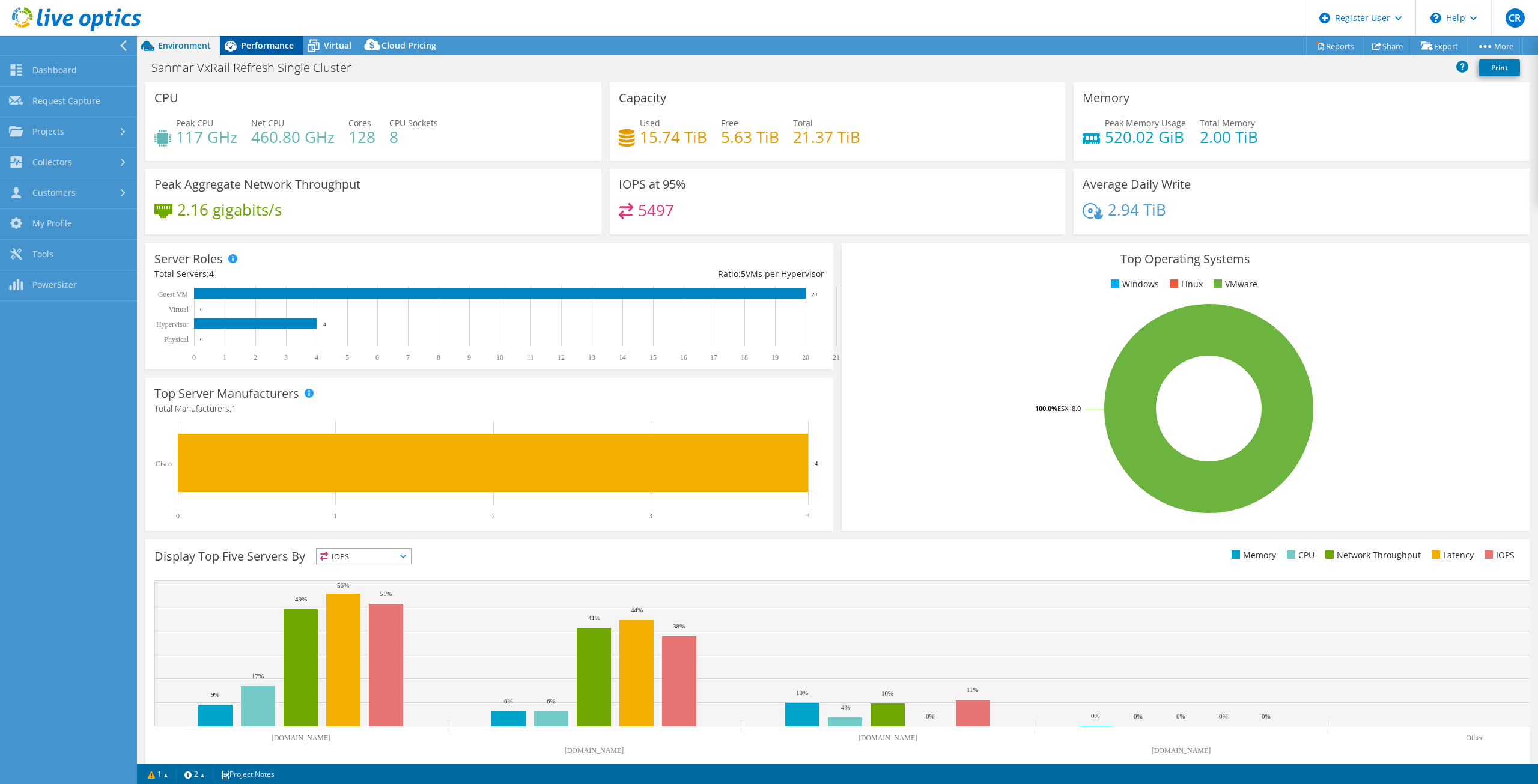
click at [248, 45] on span "Performance" at bounding box center [267, 45] width 53 height 12
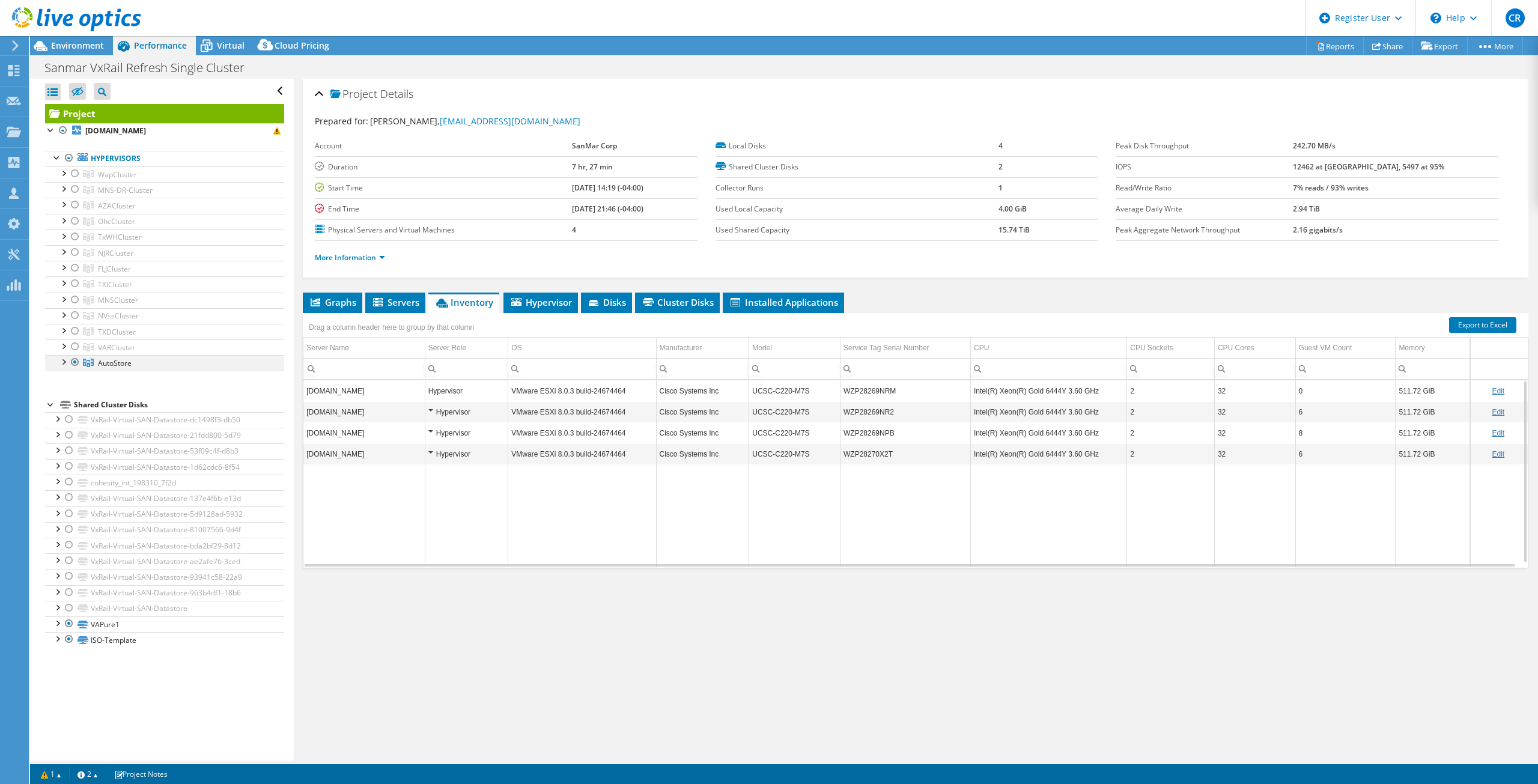
click at [76, 359] on div at bounding box center [74, 362] width 12 height 14
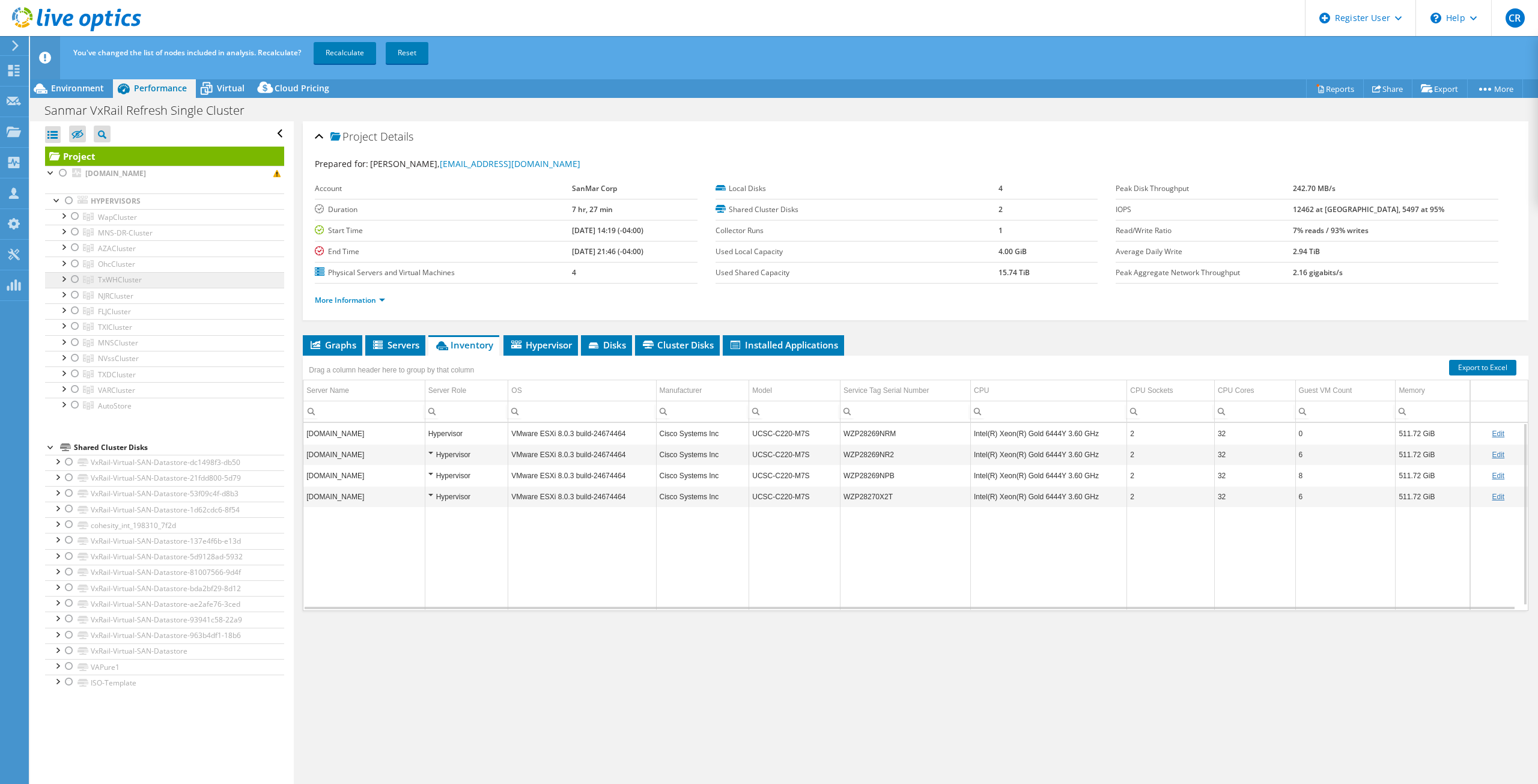
click at [83, 280] on icon at bounding box center [88, 280] width 11 height 8
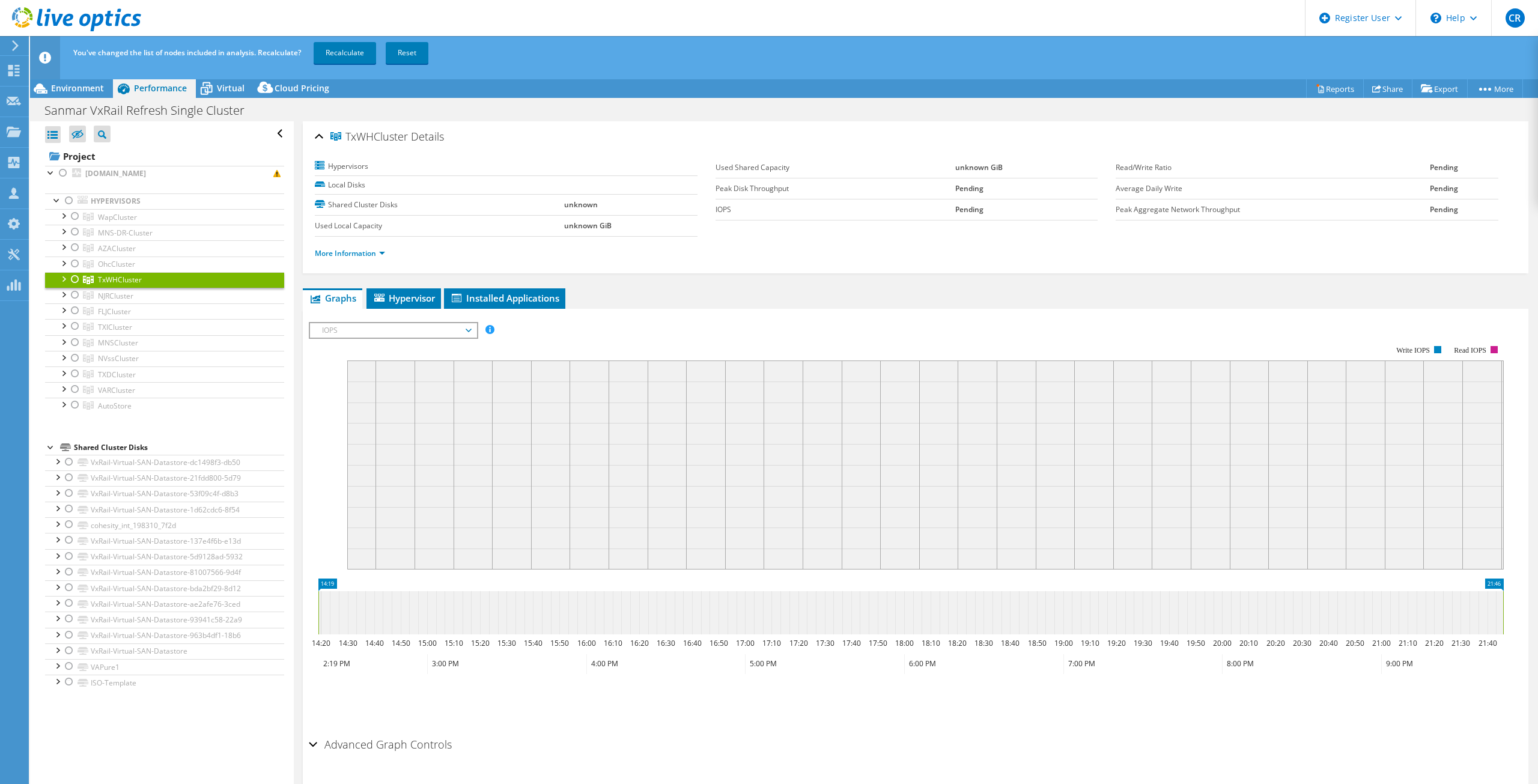
click at [70, 276] on div at bounding box center [74, 279] width 12 height 14
click at [352, 45] on link "Recalculate" at bounding box center [345, 52] width 63 height 21
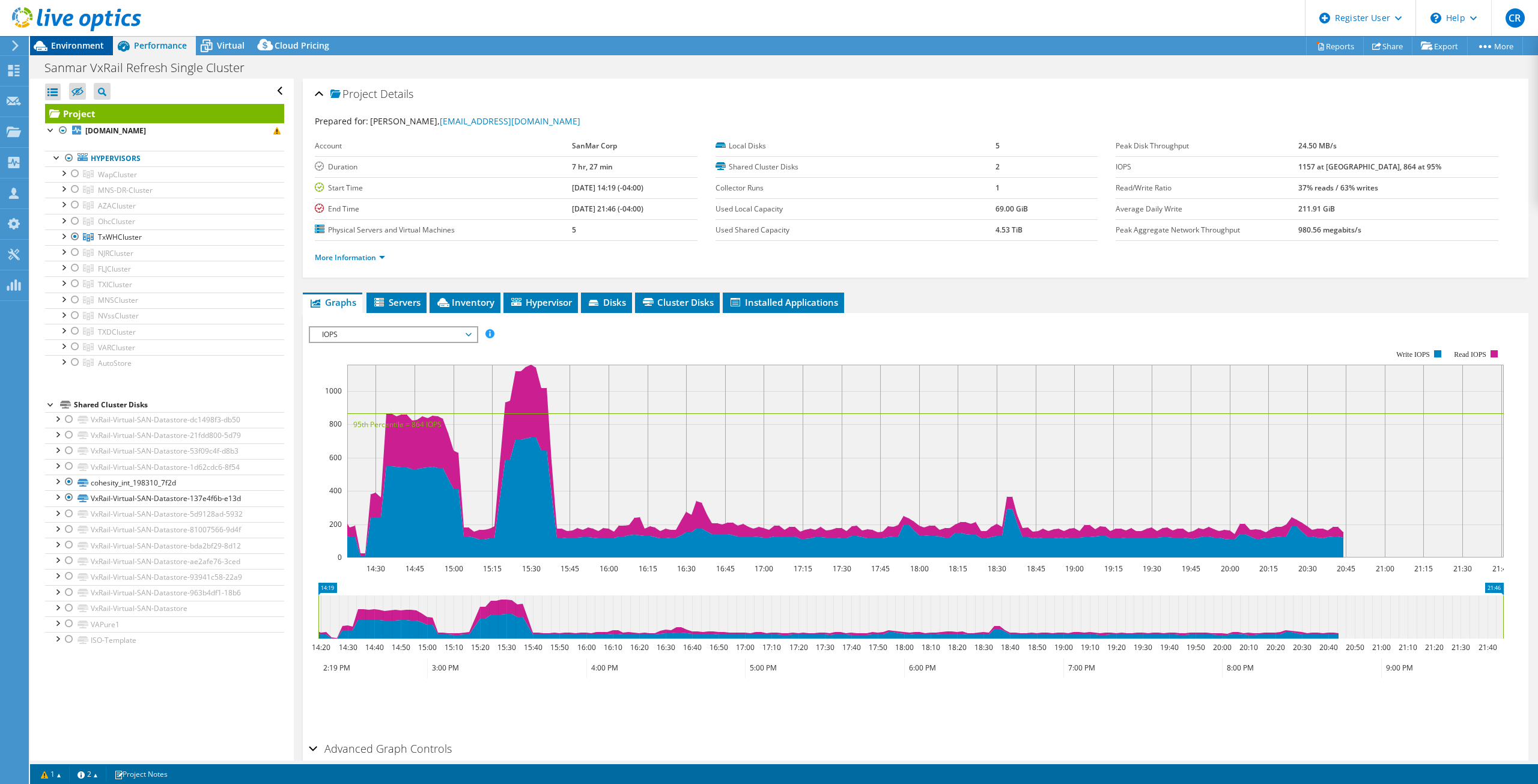
click at [67, 43] on span "Environment" at bounding box center [77, 45] width 53 height 12
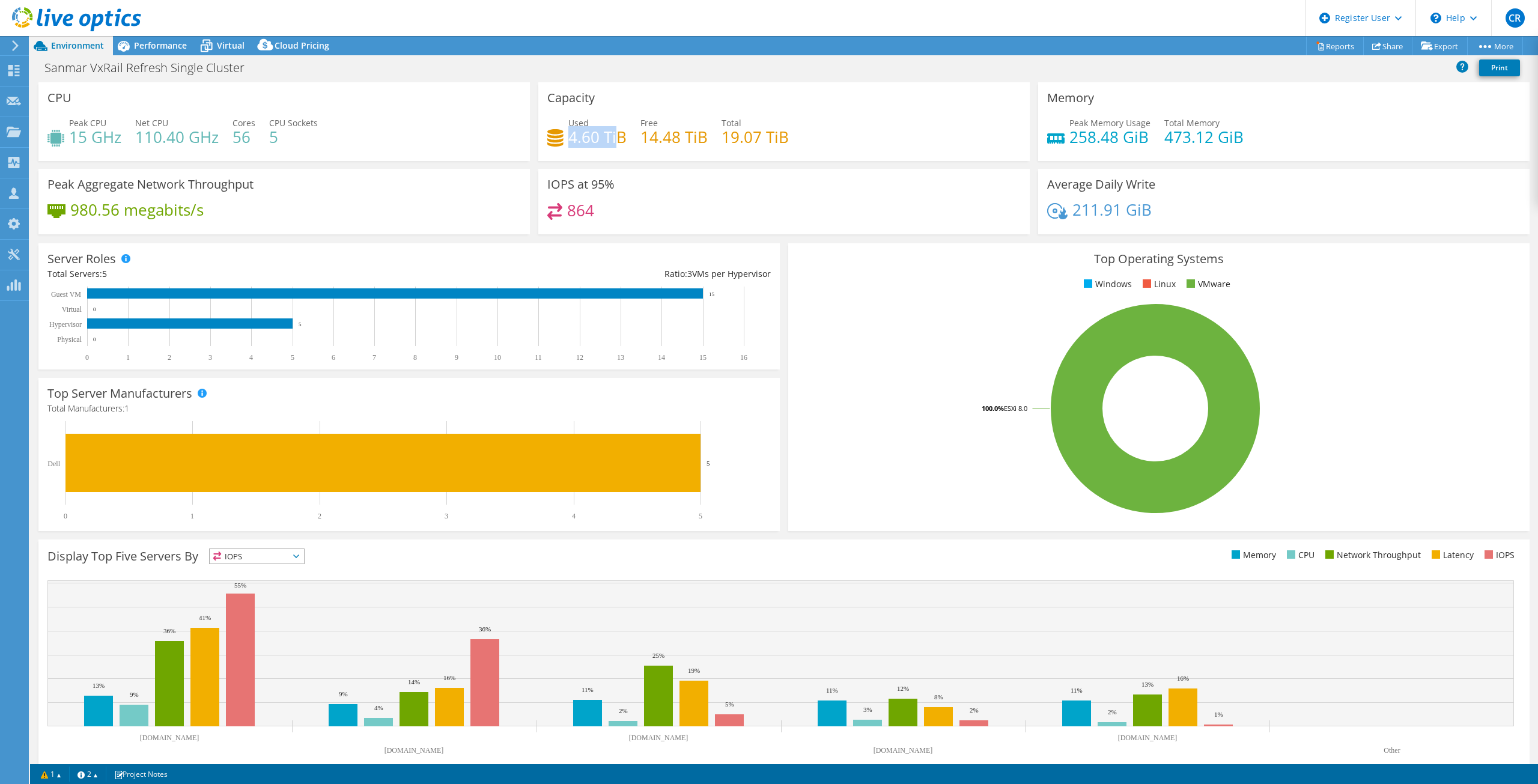
drag, startPoint x: 566, startPoint y: 138, endPoint x: 616, endPoint y: 138, distance: 50.0
click at [616, 138] on h4 "4.60 TiB" at bounding box center [597, 136] width 59 height 13
drag, startPoint x: 72, startPoint y: 139, endPoint x: 117, endPoint y: 141, distance: 45.0
click at [117, 141] on h4 "15 GHz" at bounding box center [95, 136] width 52 height 13
drag, startPoint x: 1068, startPoint y: 138, endPoint x: 1118, endPoint y: 139, distance: 50.0
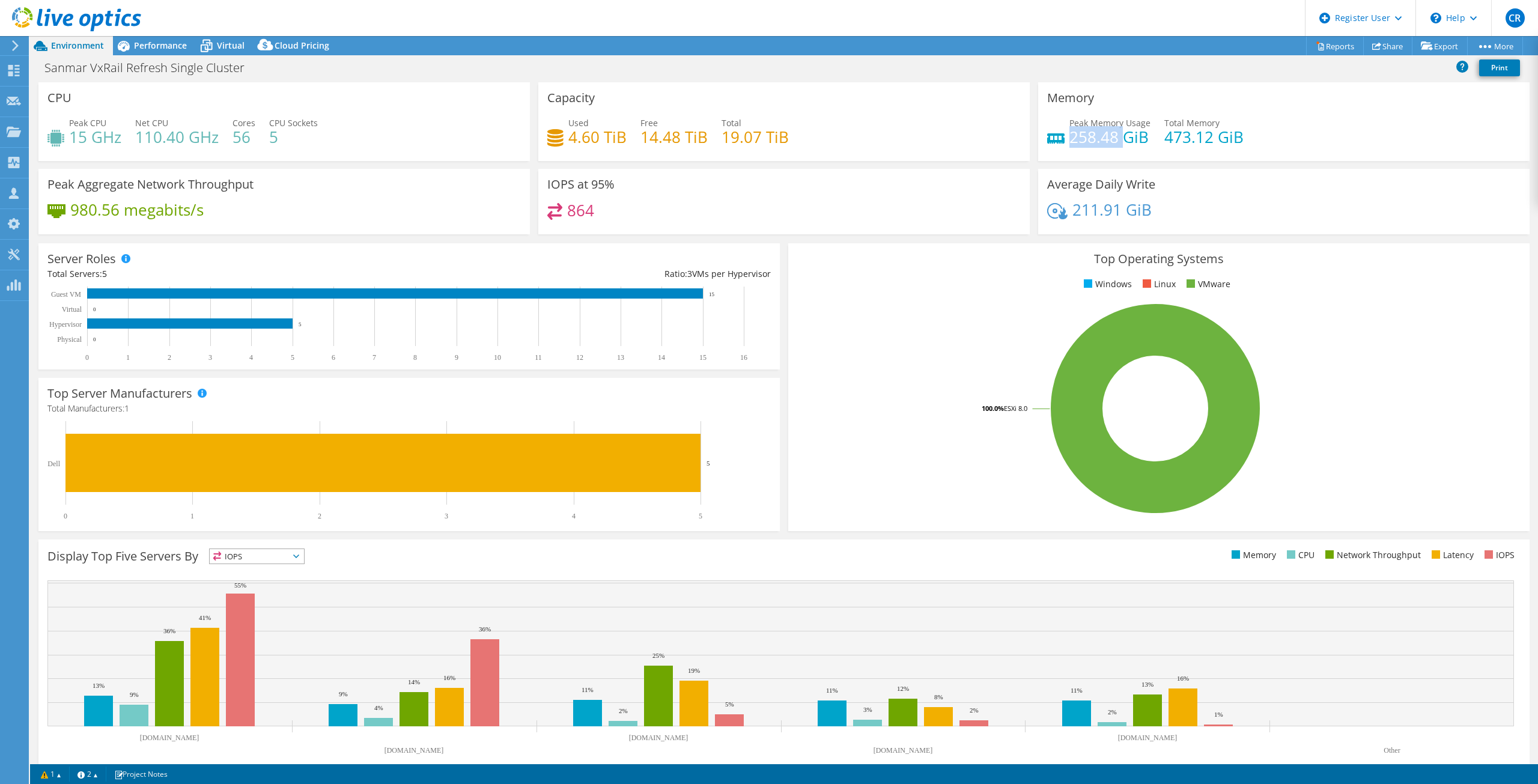
click at [1118, 139] on h4 "258.48 GiB" at bounding box center [1110, 136] width 81 height 13
click at [590, 143] on h4 "4.60 TiB" at bounding box center [597, 136] width 59 height 13
drag, startPoint x: 622, startPoint y: 136, endPoint x: 568, endPoint y: 138, distance: 54.0
click at [568, 138] on h4 "4.60 TiB" at bounding box center [597, 136] width 59 height 13
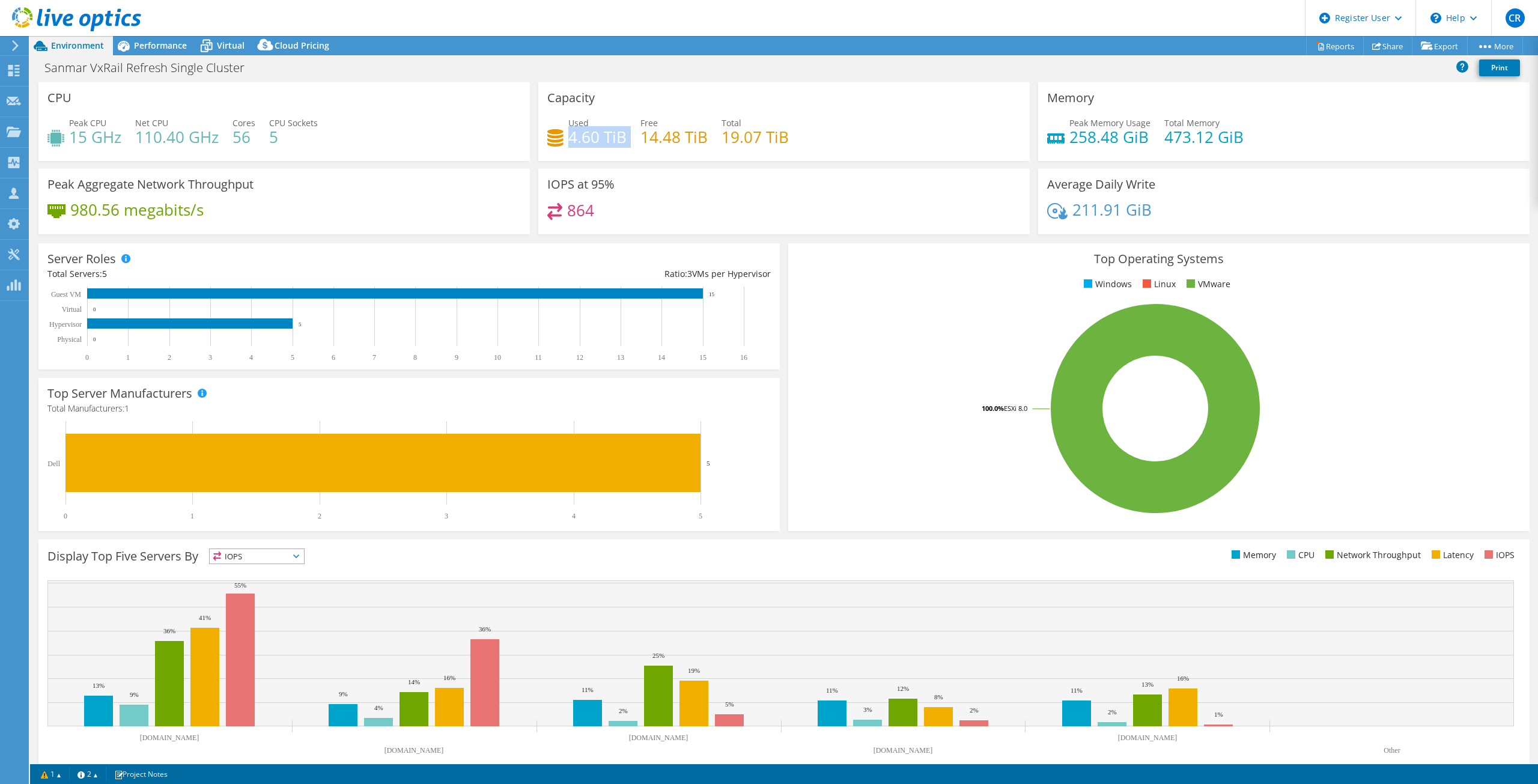
drag, startPoint x: 568, startPoint y: 138, endPoint x: 626, endPoint y: 143, distance: 58.2
click at [626, 143] on div "Used 4.60 TiB Free 14.48 TiB Total 19.07 TiB" at bounding box center [783, 136] width 473 height 39
drag, startPoint x: 275, startPoint y: 135, endPoint x: 252, endPoint y: 135, distance: 23.0
click at [252, 135] on div "Peak CPU 15 GHz Net CPU 110.40 GHz Cores 56 CPU Sockets 5" at bounding box center [284, 136] width 473 height 39
click at [251, 136] on h4 "56" at bounding box center [243, 136] width 23 height 13
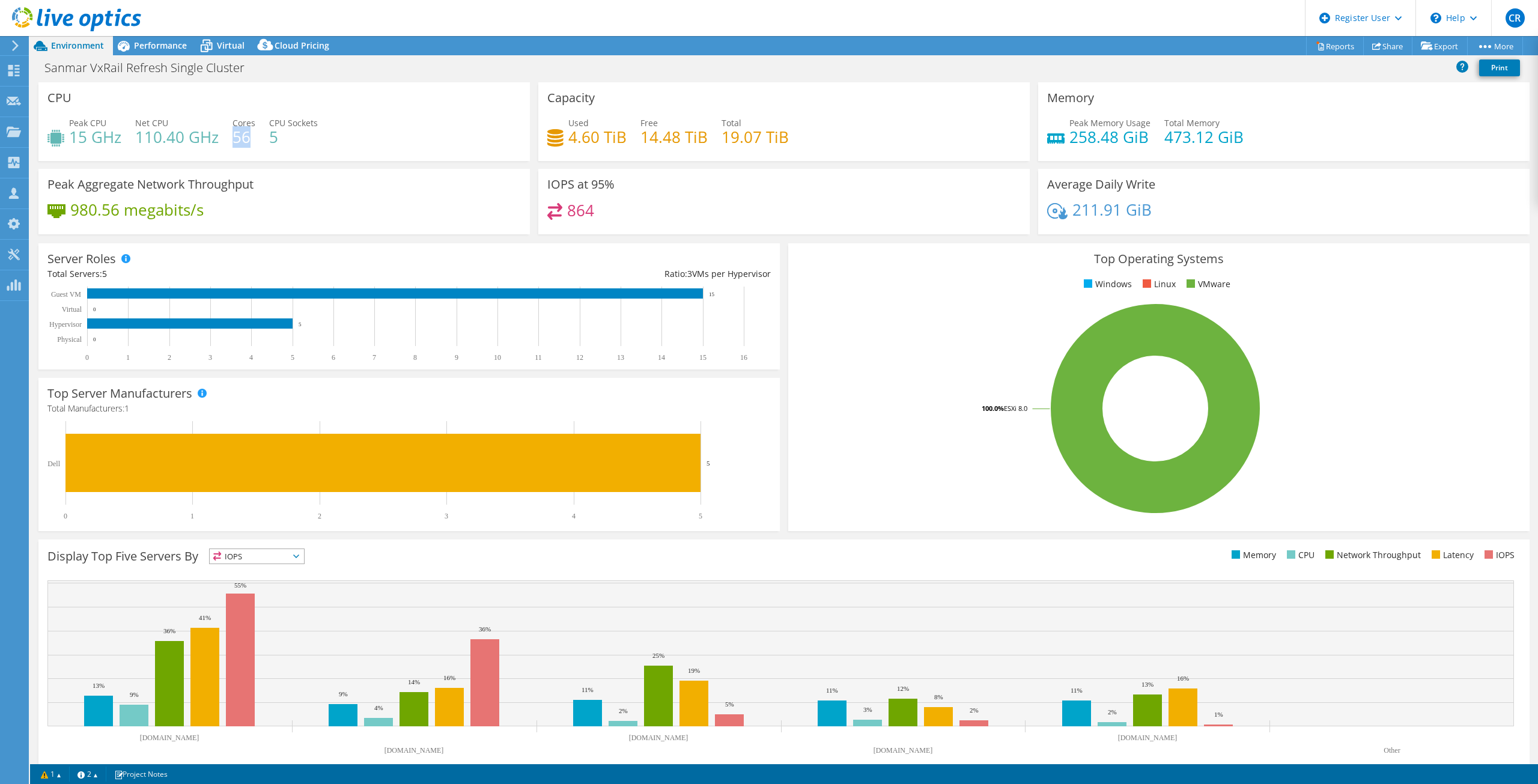
drag, startPoint x: 247, startPoint y: 136, endPoint x: 232, endPoint y: 139, distance: 15.3
click at [232, 139] on h4 "56" at bounding box center [243, 136] width 23 height 13
drag, startPoint x: 232, startPoint y: 139, endPoint x: 255, endPoint y: 142, distance: 23.2
click at [255, 142] on div "Peak CPU 15 GHz Net CPU 110.40 GHz Cores 56 CPU Sockets 5" at bounding box center [284, 136] width 473 height 39
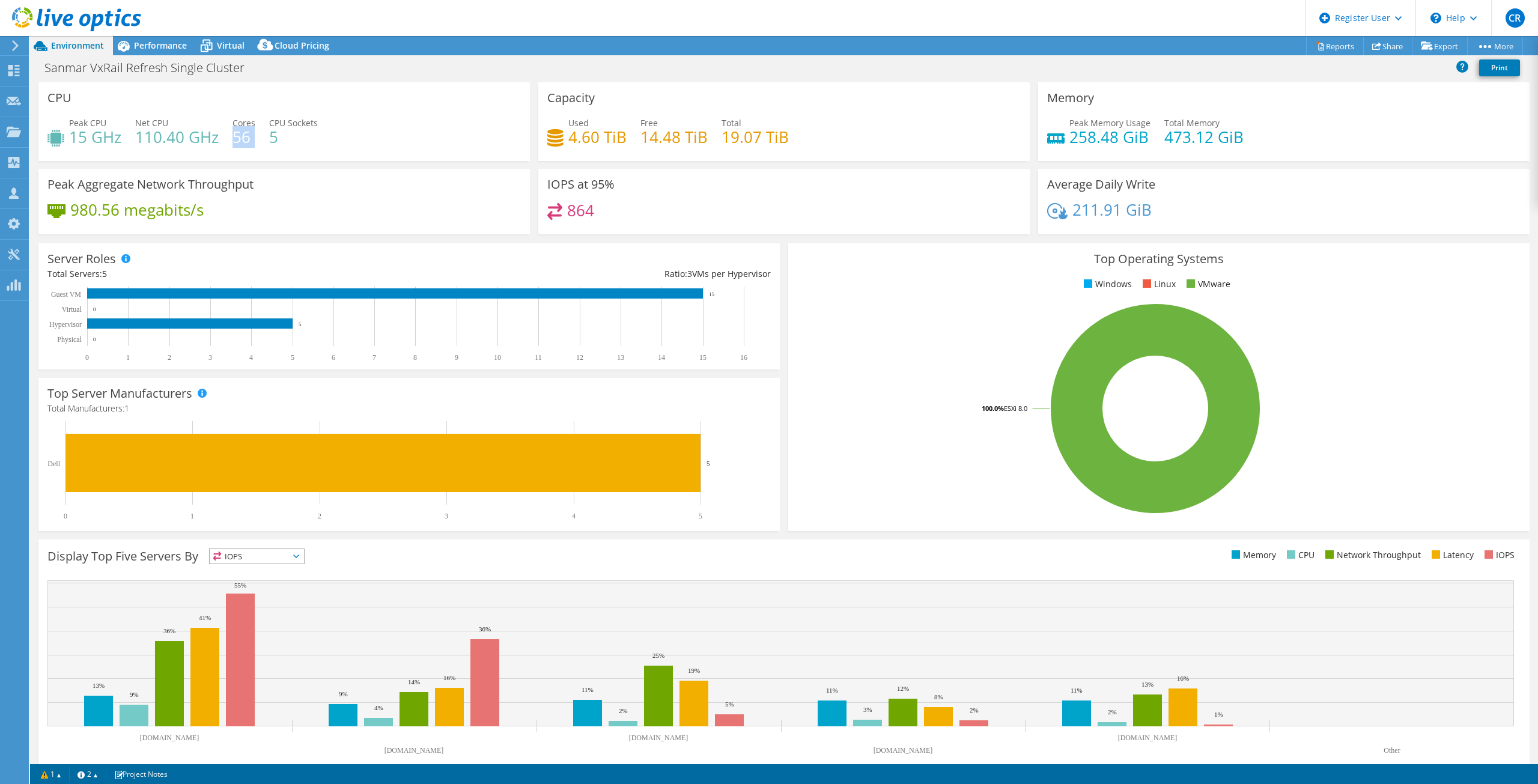
click at [252, 138] on h4 "56" at bounding box center [243, 136] width 23 height 13
drag, startPoint x: 249, startPoint y: 138, endPoint x: 237, endPoint y: 141, distance: 12.4
click at [238, 141] on h4 "56" at bounding box center [243, 136] width 23 height 13
click at [237, 141] on h4 "56" at bounding box center [243, 136] width 23 height 13
drag, startPoint x: 234, startPoint y: 139, endPoint x: 250, endPoint y: 138, distance: 16.0
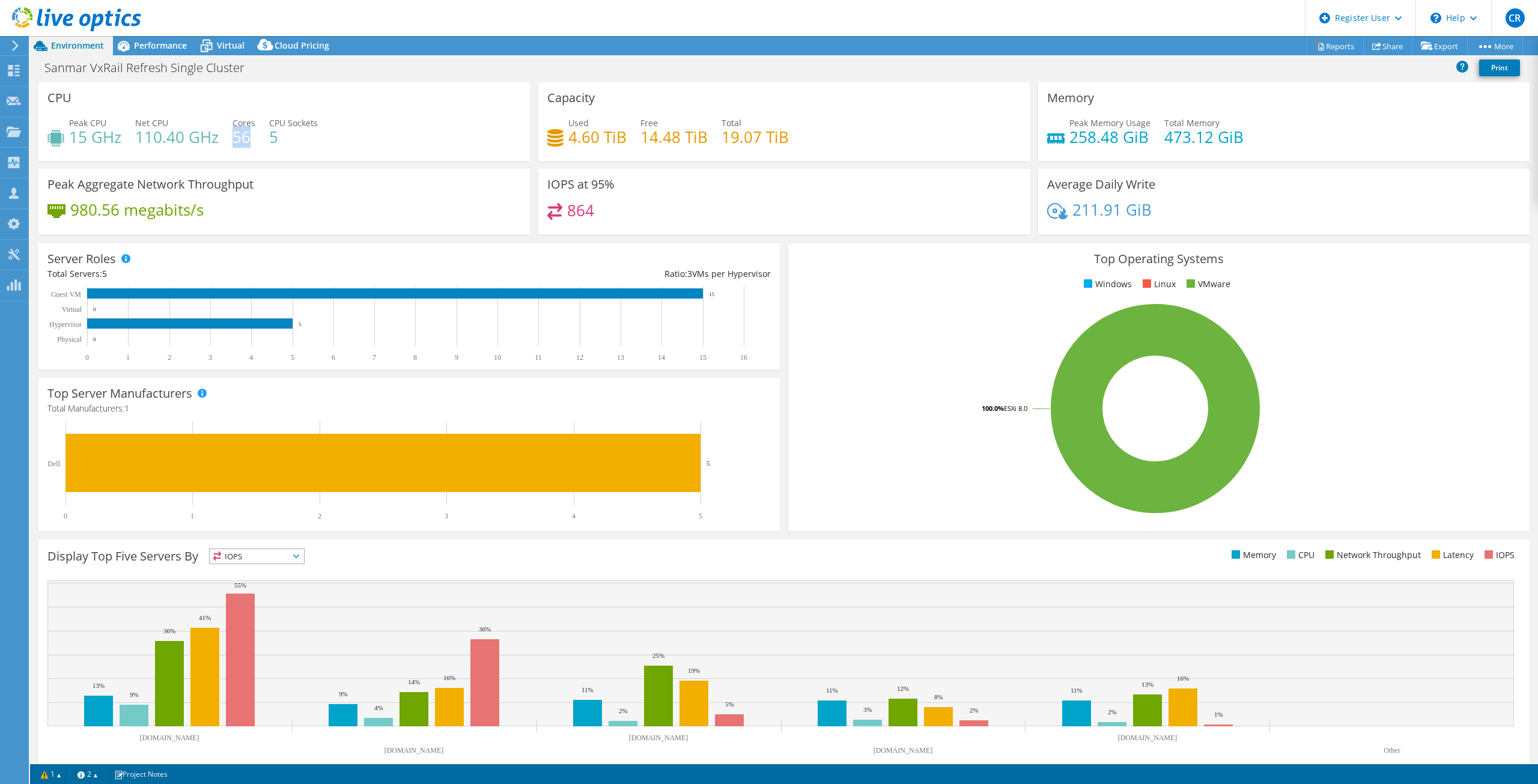
click at [250, 138] on h4 "56" at bounding box center [243, 136] width 23 height 13
click at [155, 49] on span "Performance" at bounding box center [160, 45] width 53 height 12
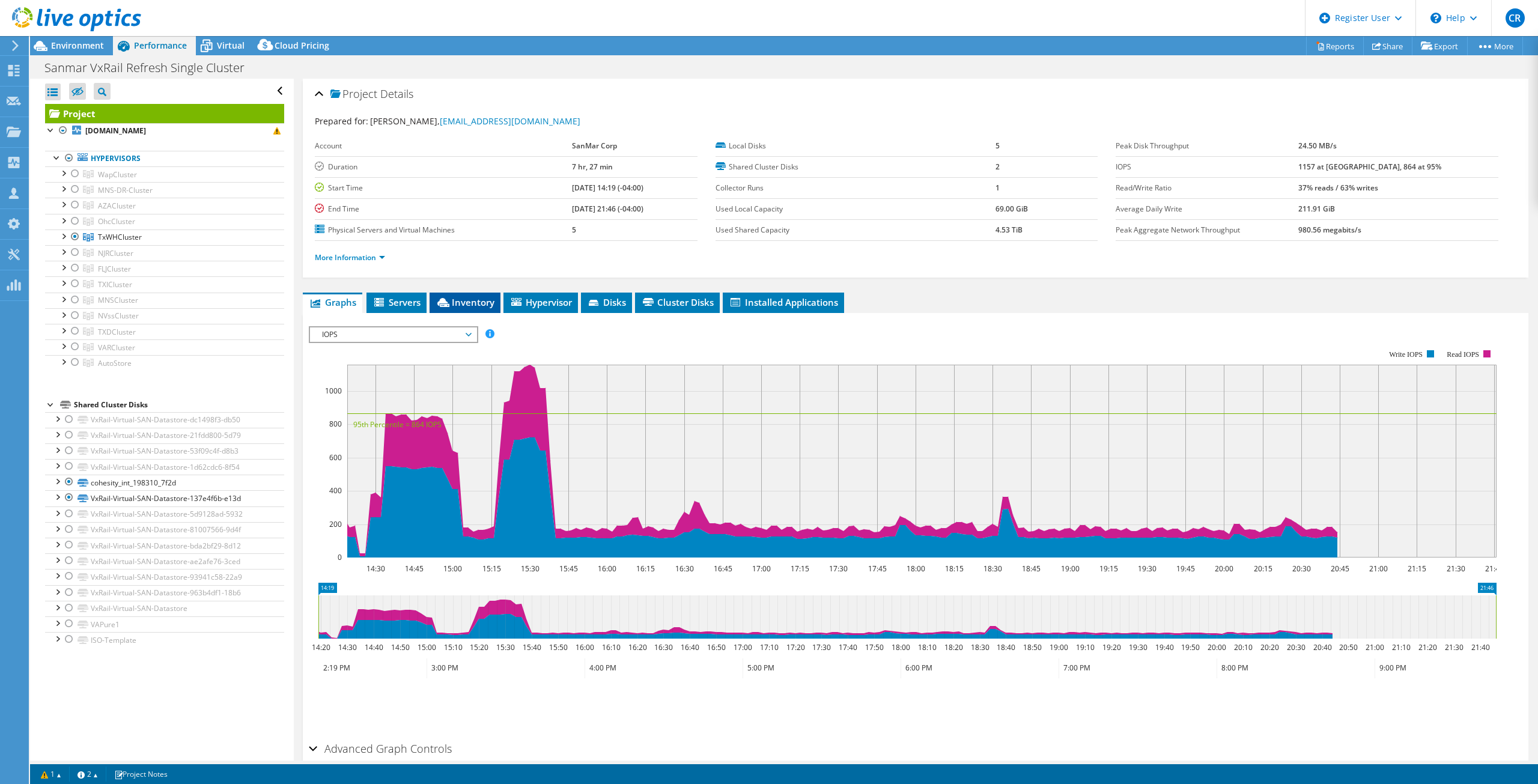
click at [453, 300] on span "Inventory" at bounding box center [464, 302] width 59 height 12
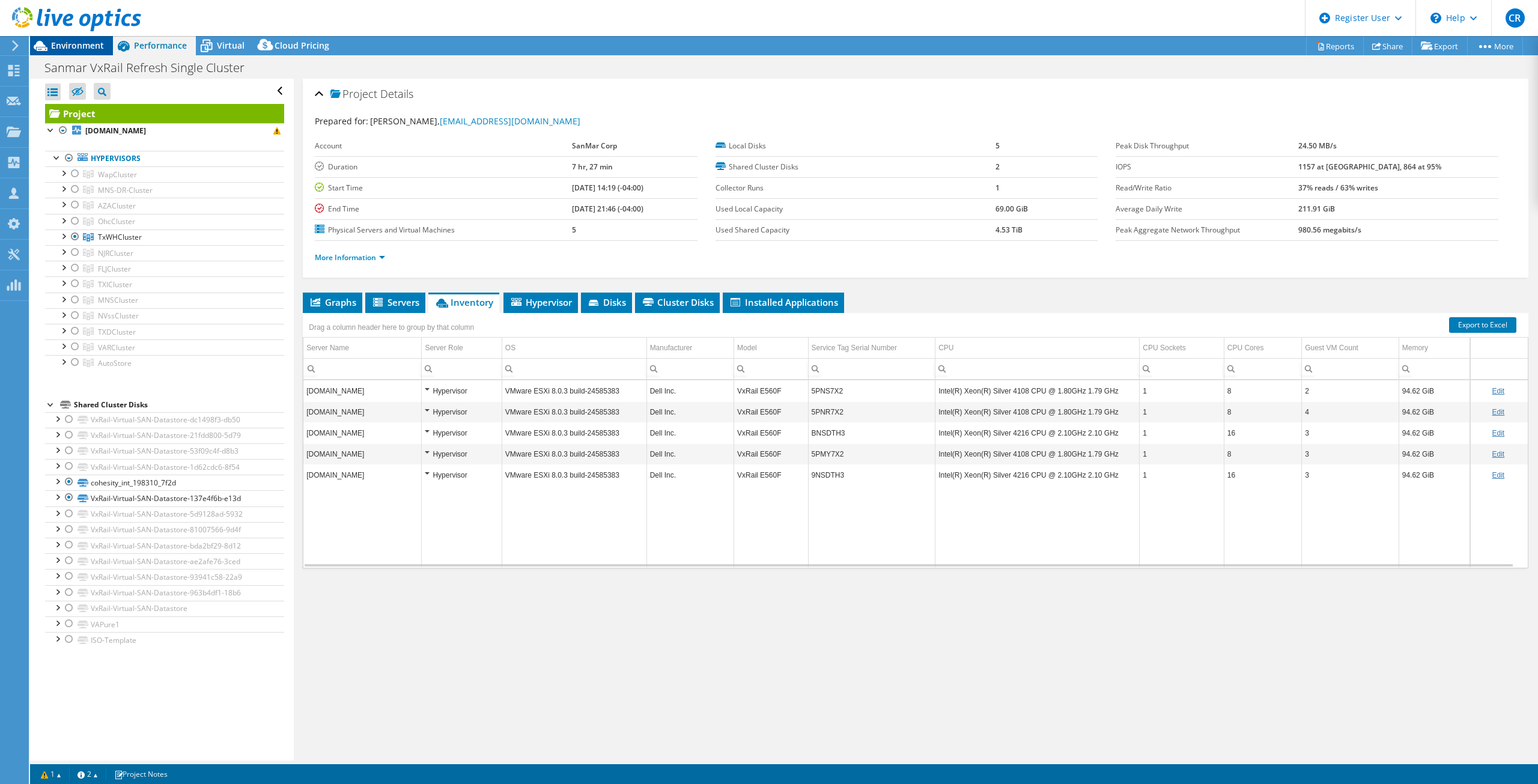
click at [81, 45] on span "Environment" at bounding box center [77, 45] width 53 height 12
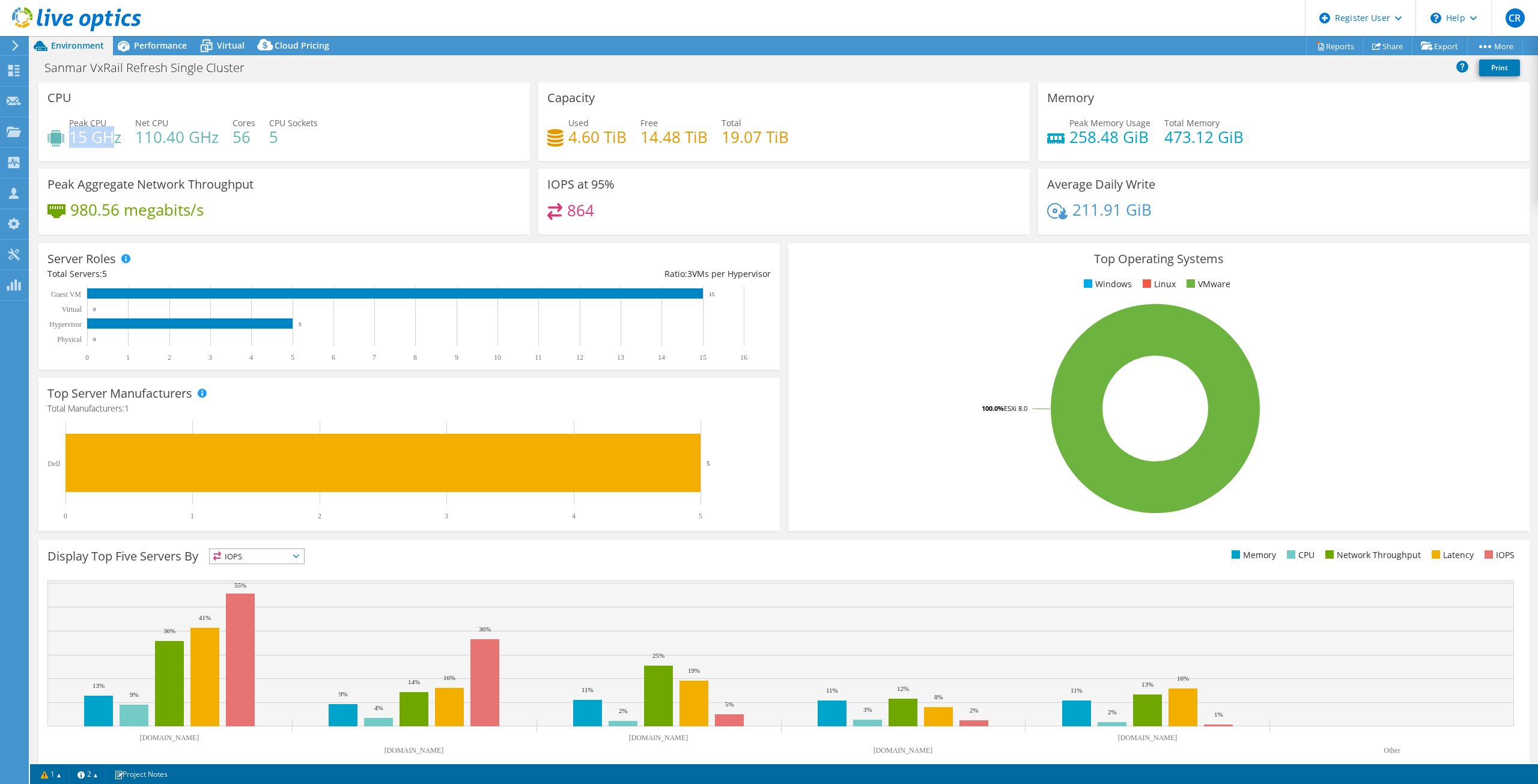
drag, startPoint x: 83, startPoint y: 134, endPoint x: 119, endPoint y: 134, distance: 36.0
click at [119, 134] on h4 "15 GHz" at bounding box center [95, 136] width 52 height 13
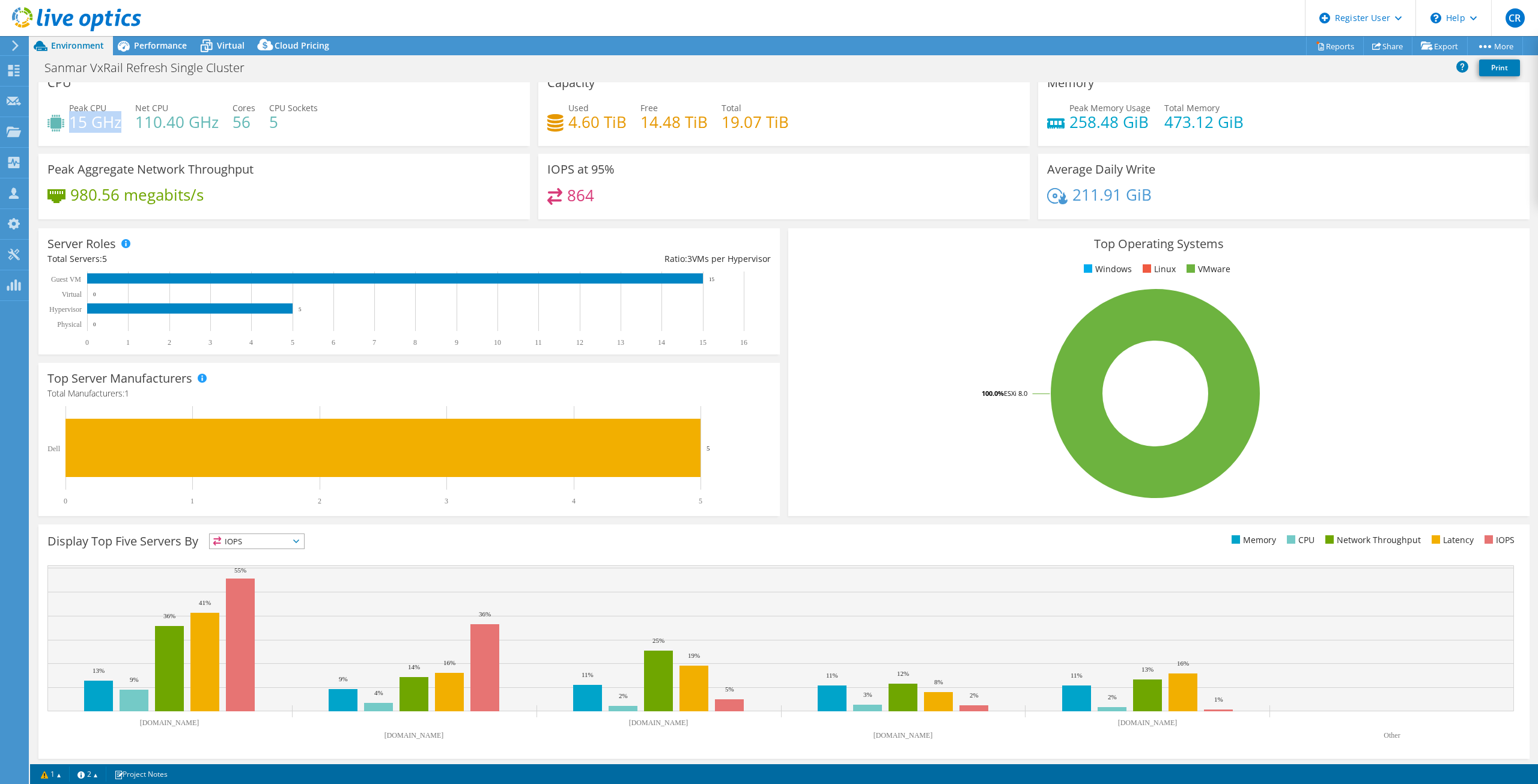
scroll to position [18, 0]
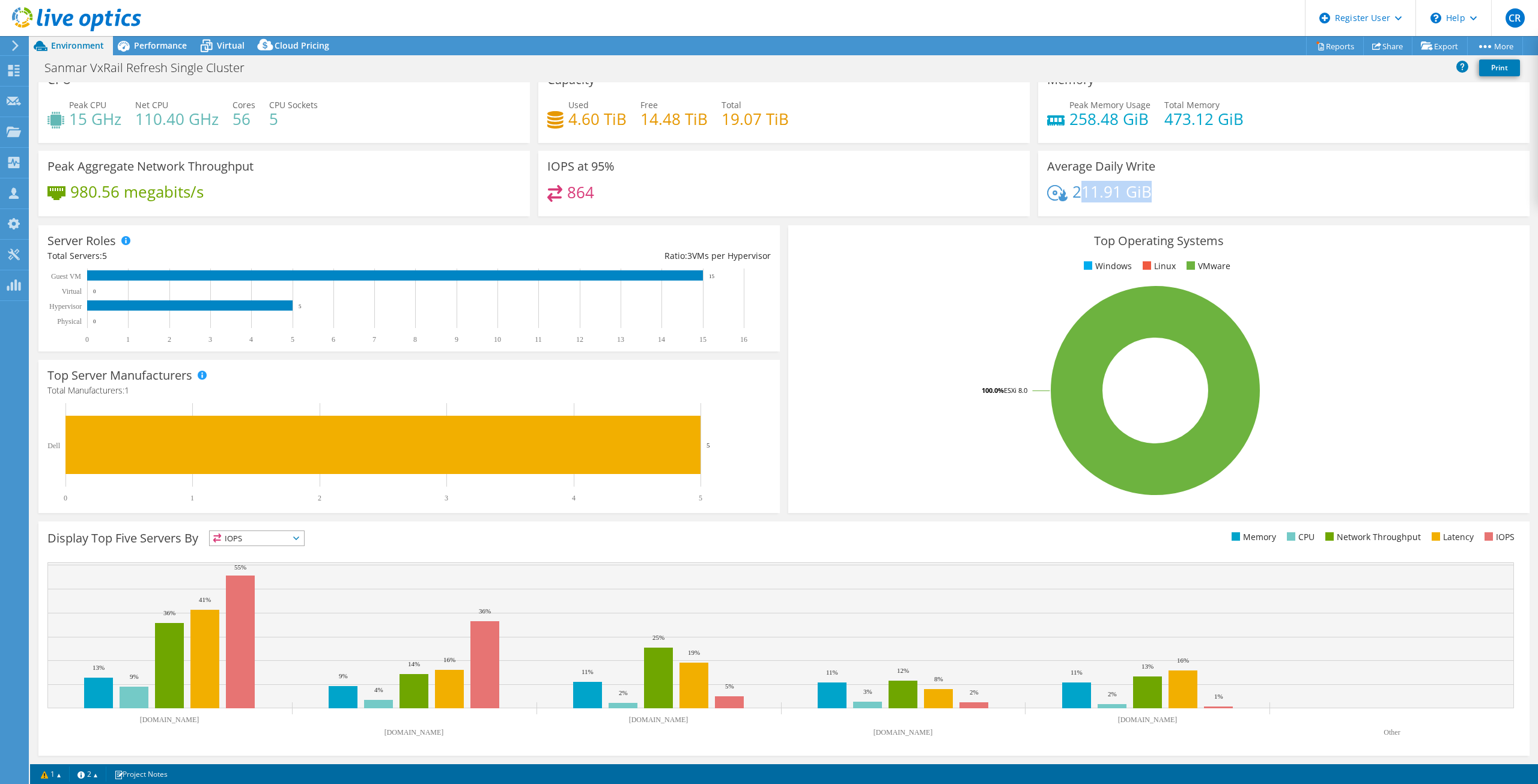
drag, startPoint x: 1072, startPoint y: 190, endPoint x: 1149, endPoint y: 195, distance: 77.2
click at [1149, 195] on div "211.91 GiB" at bounding box center [1284, 198] width 473 height 25
